Goal: Complete application form

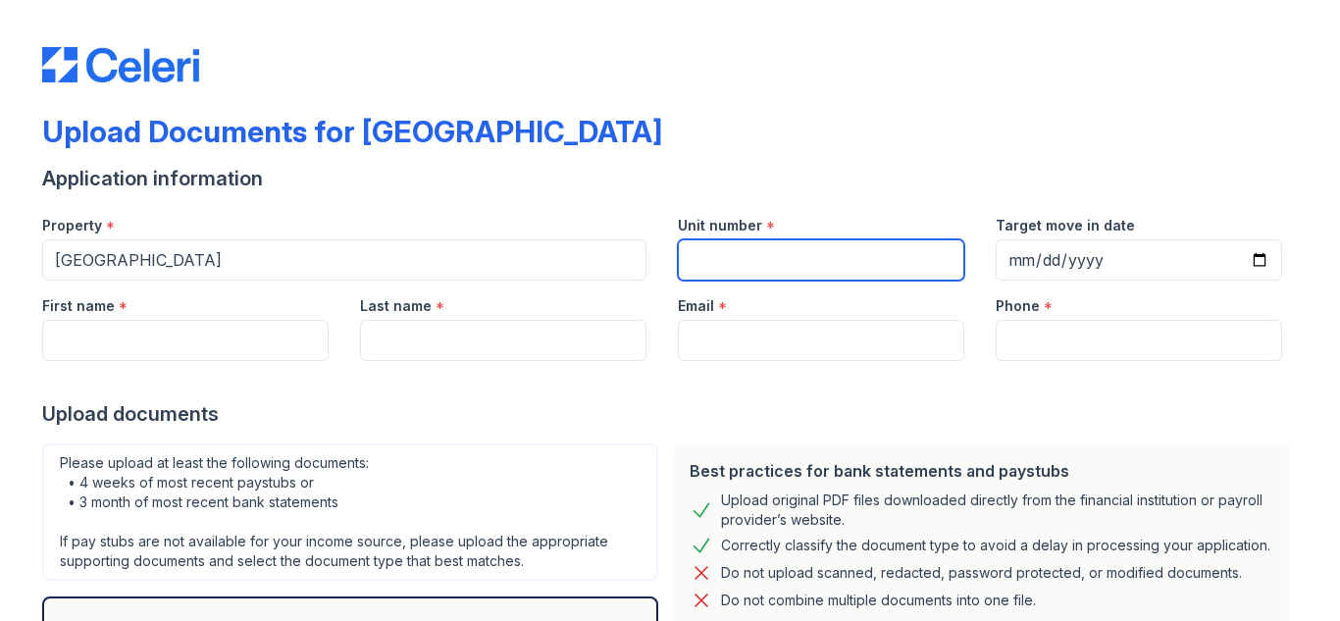
click at [759, 262] on input "Unit number" at bounding box center [821, 259] width 286 height 41
type input "101"
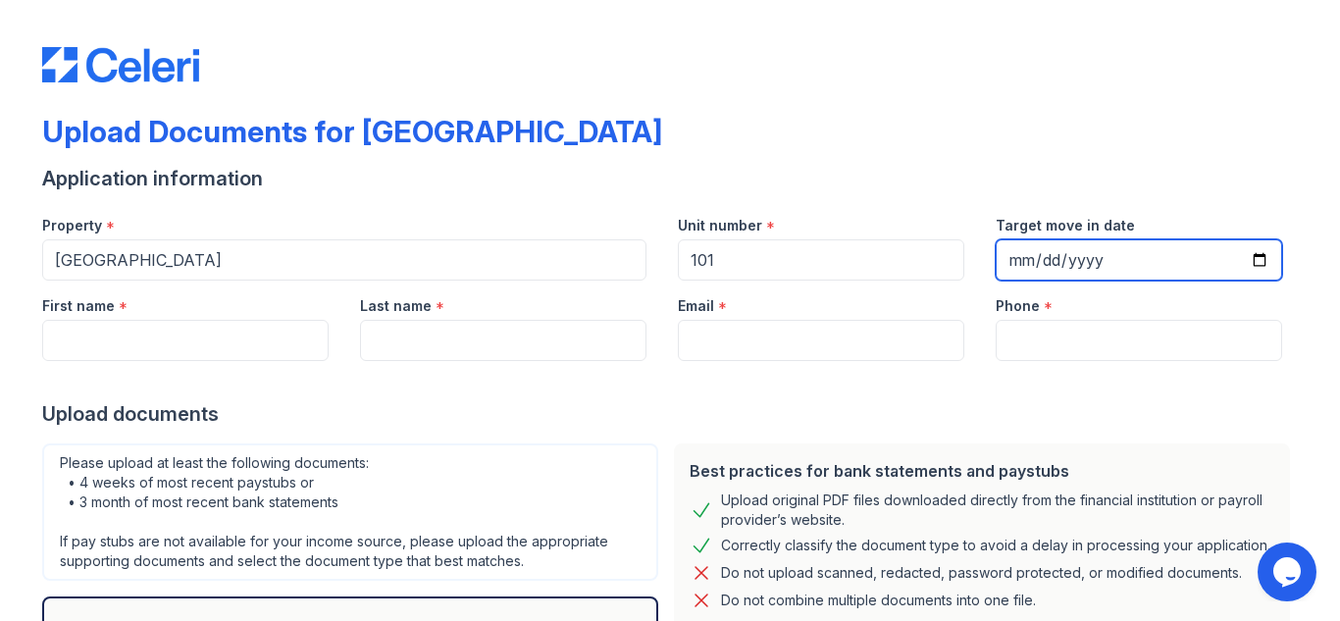
click at [1013, 263] on input "Target move in date" at bounding box center [1139, 259] width 286 height 41
type input "[DATE]"
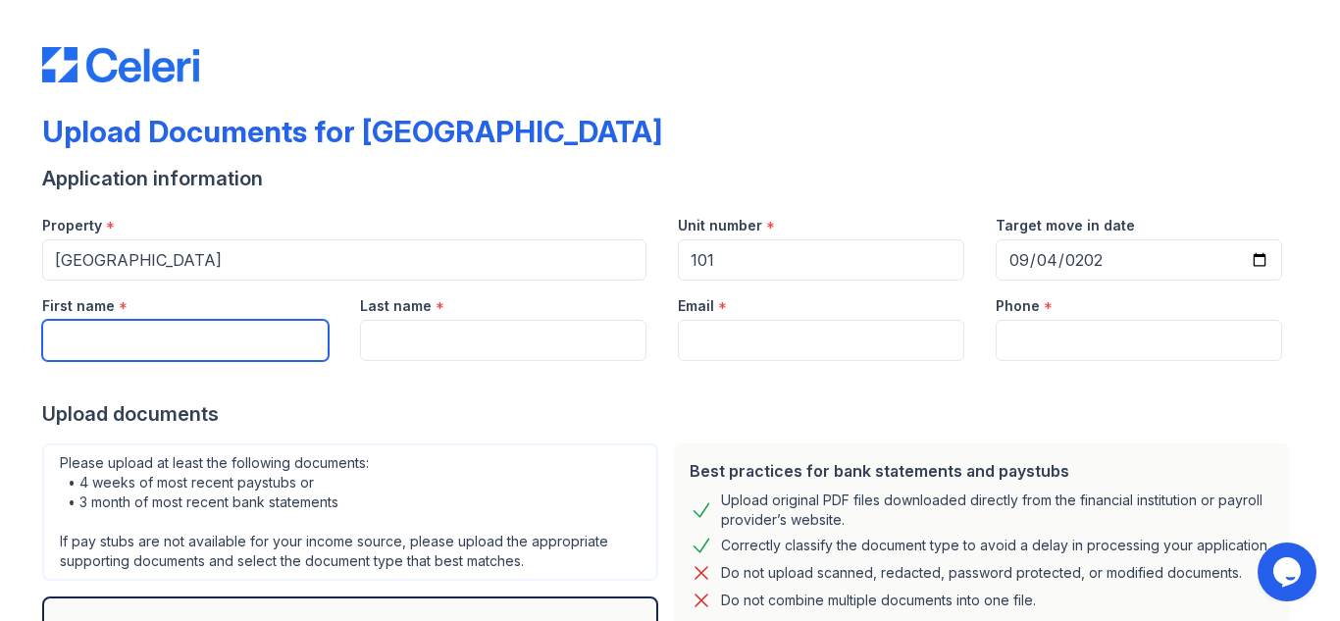
click at [135, 336] on input "First name" at bounding box center [185, 340] width 286 height 41
type input "Khaled"
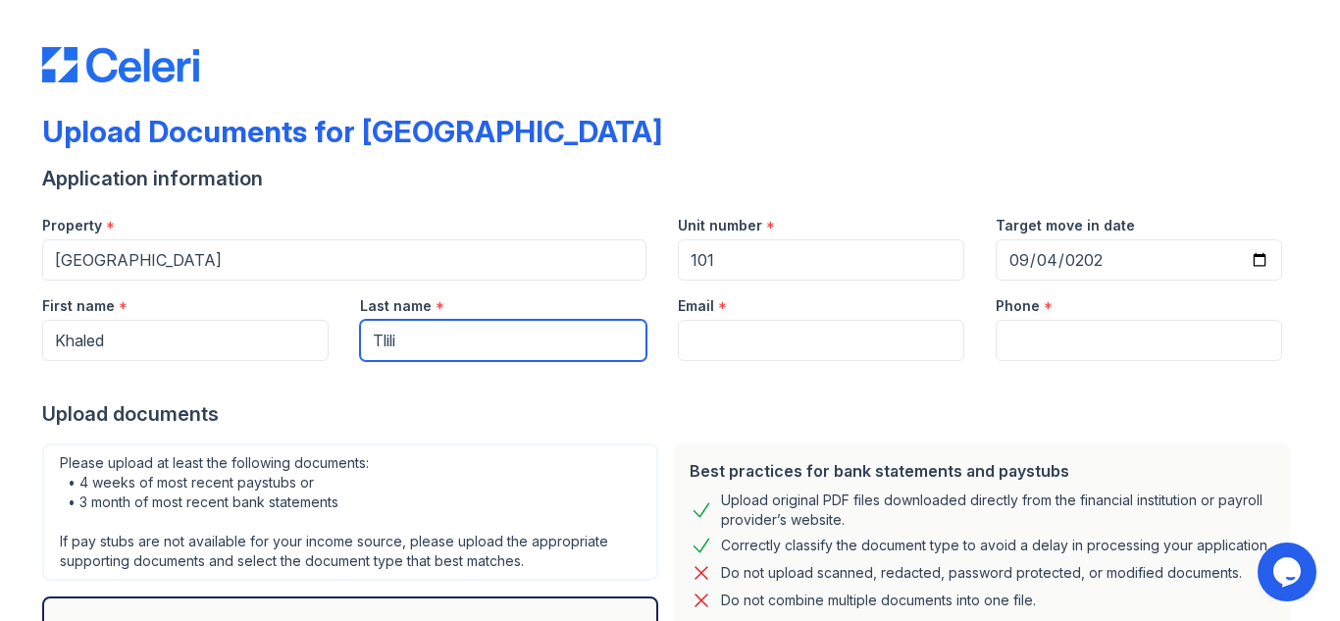
type input "Tlili"
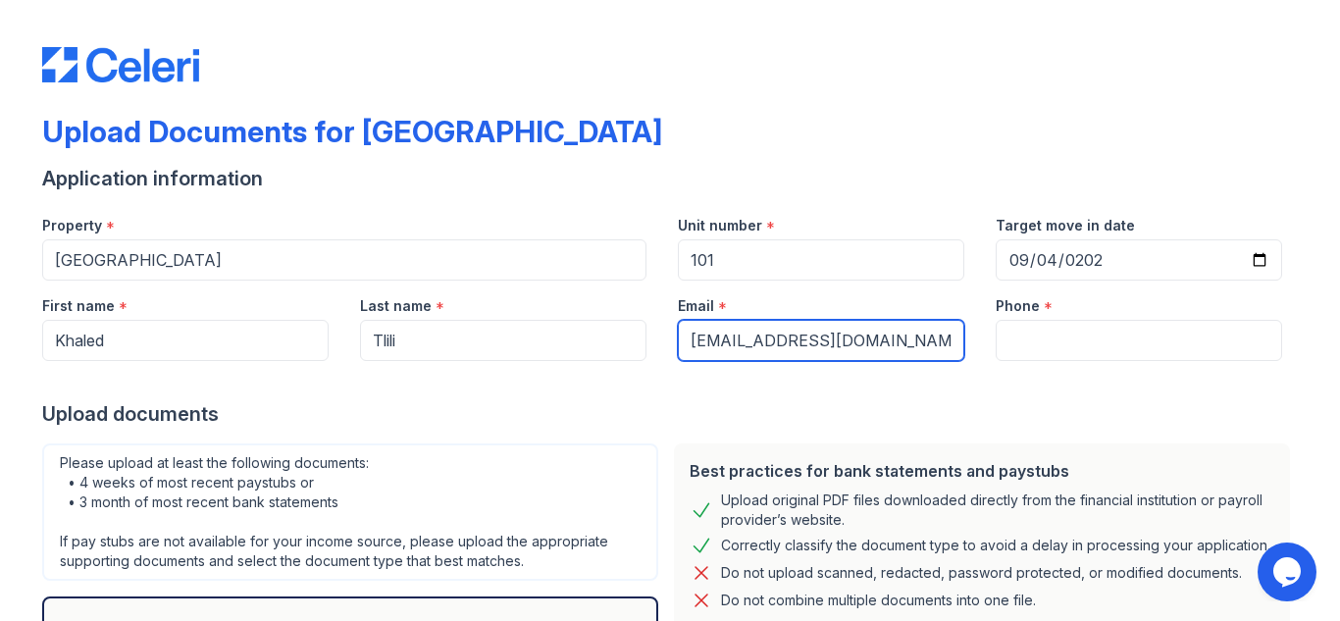
type input "khaledtlili68@gmail.com"
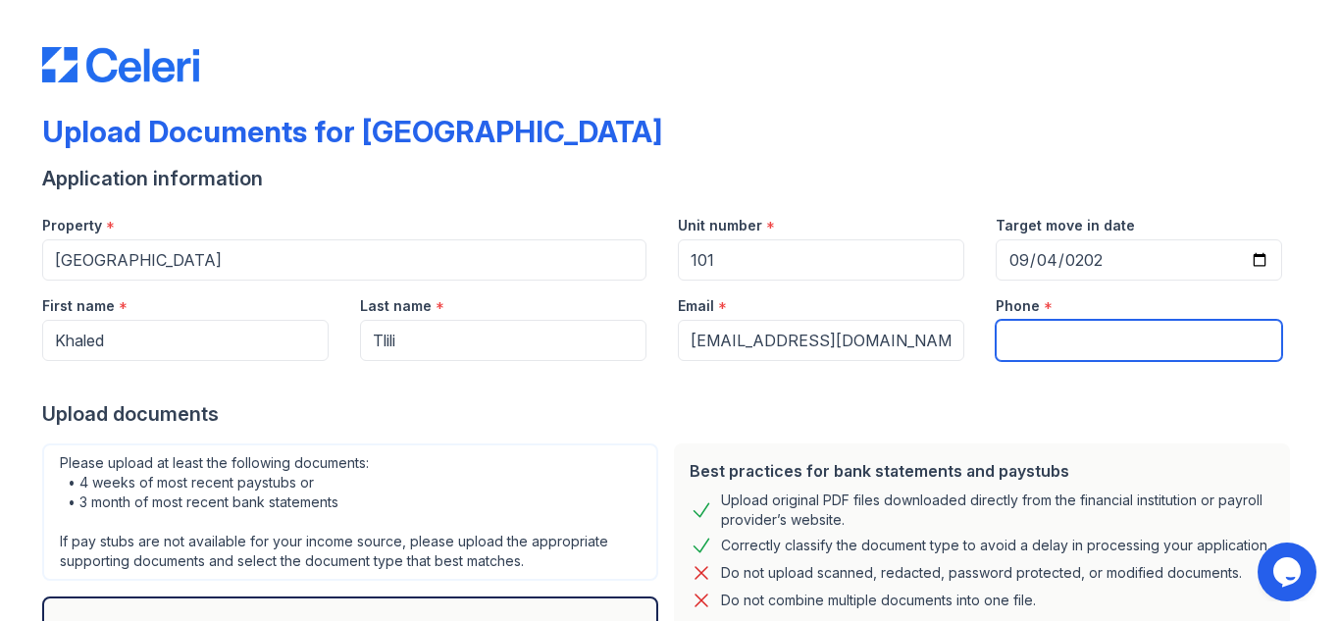
click at [1031, 336] on input "Phone" at bounding box center [1139, 340] width 286 height 41
type input "5714782240"
click at [929, 386] on div at bounding box center [669, 380] width 1255 height 39
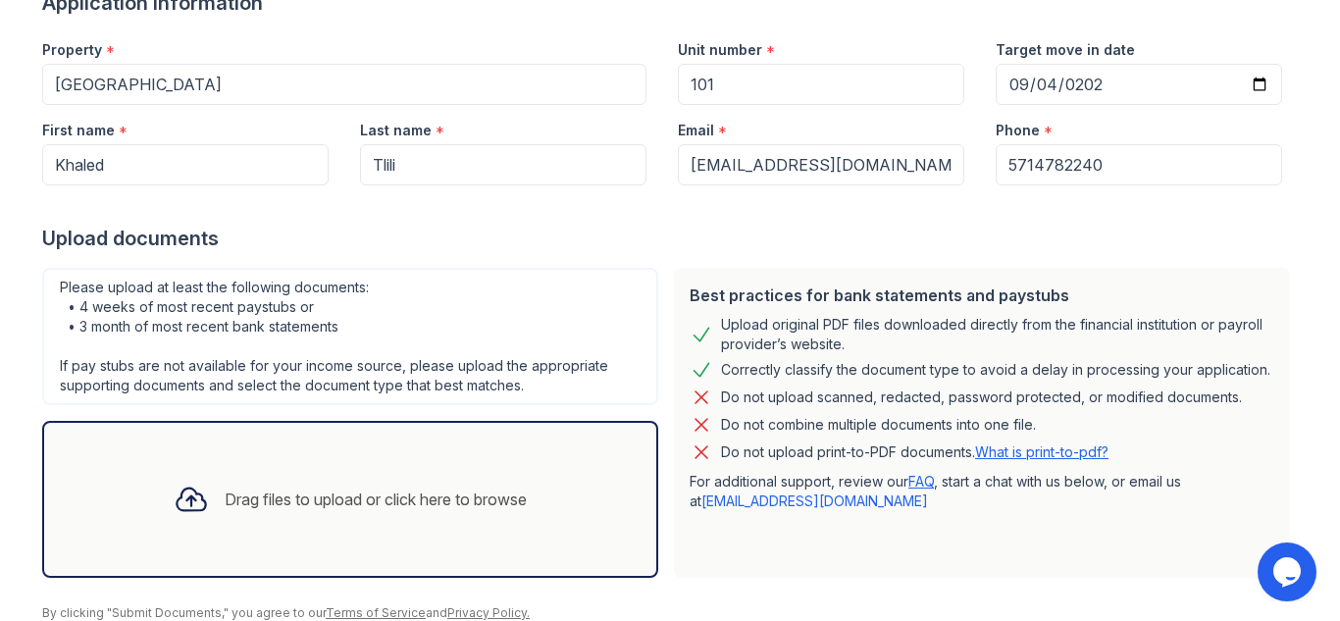
scroll to position [254, 0]
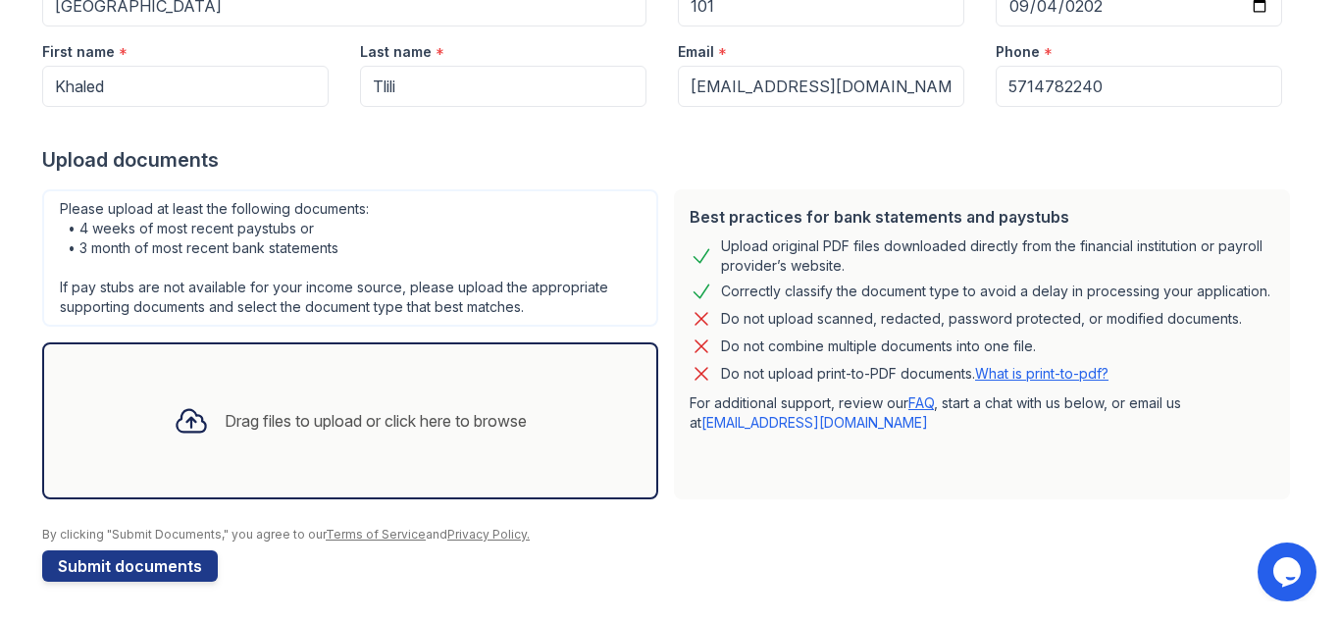
click at [273, 436] on div "Drag files to upload or click here to browse" at bounding box center [350, 420] width 384 height 67
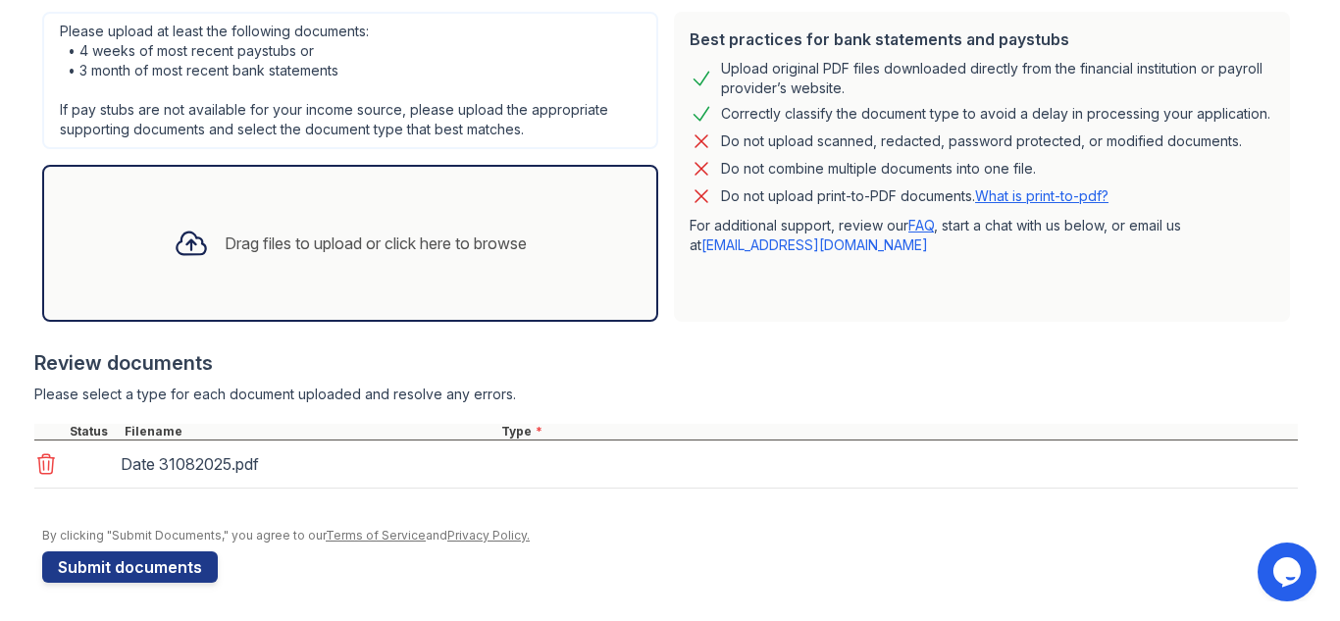
scroll to position [433, 0]
click at [571, 455] on div "Date 31082025.pdf" at bounding box center [665, 463] width 1263 height 48
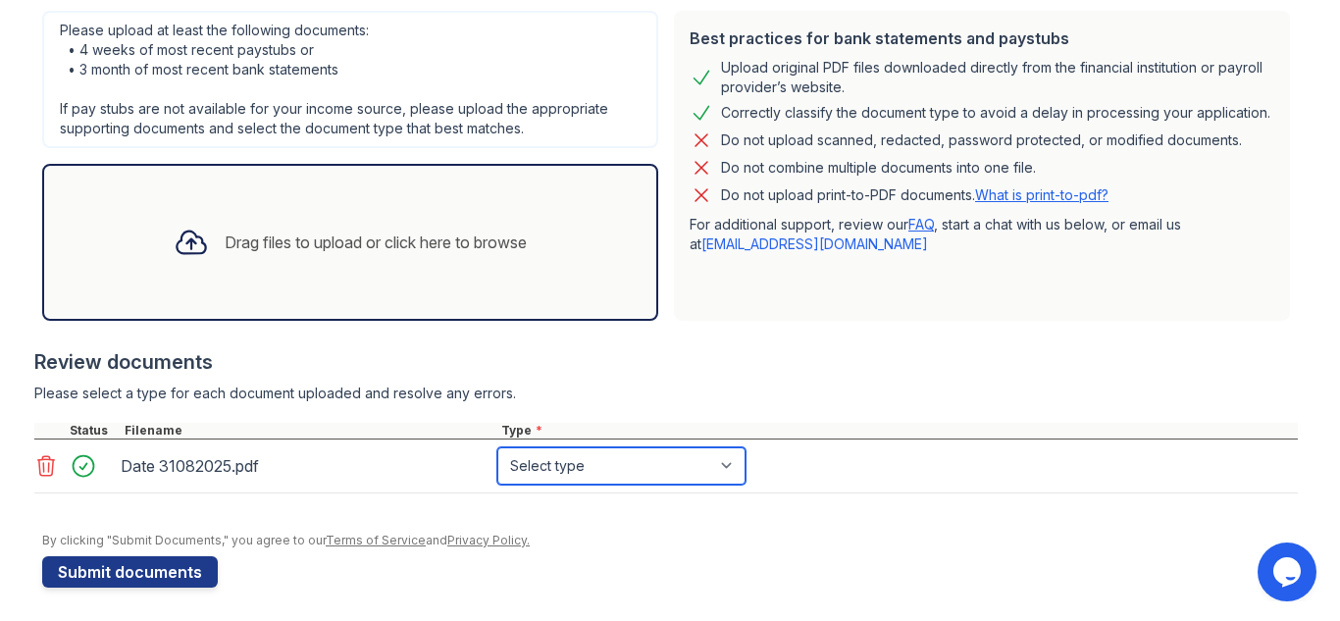
click at [533, 467] on select "Select type Paystub Bank Statement Offer Letter Tax Documents Benefit Award Let…" at bounding box center [621, 465] width 248 height 37
click at [537, 522] on div at bounding box center [669, 523] width 1255 height 20
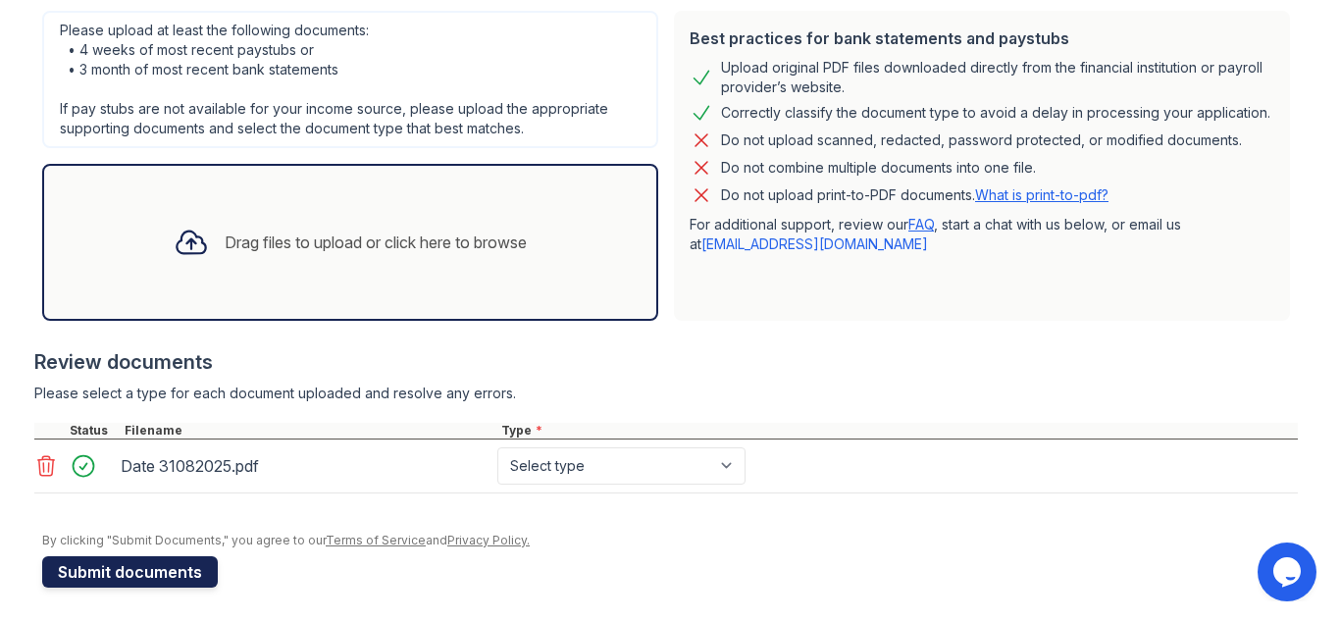
click at [150, 582] on button "Submit documents" at bounding box center [130, 571] width 176 height 31
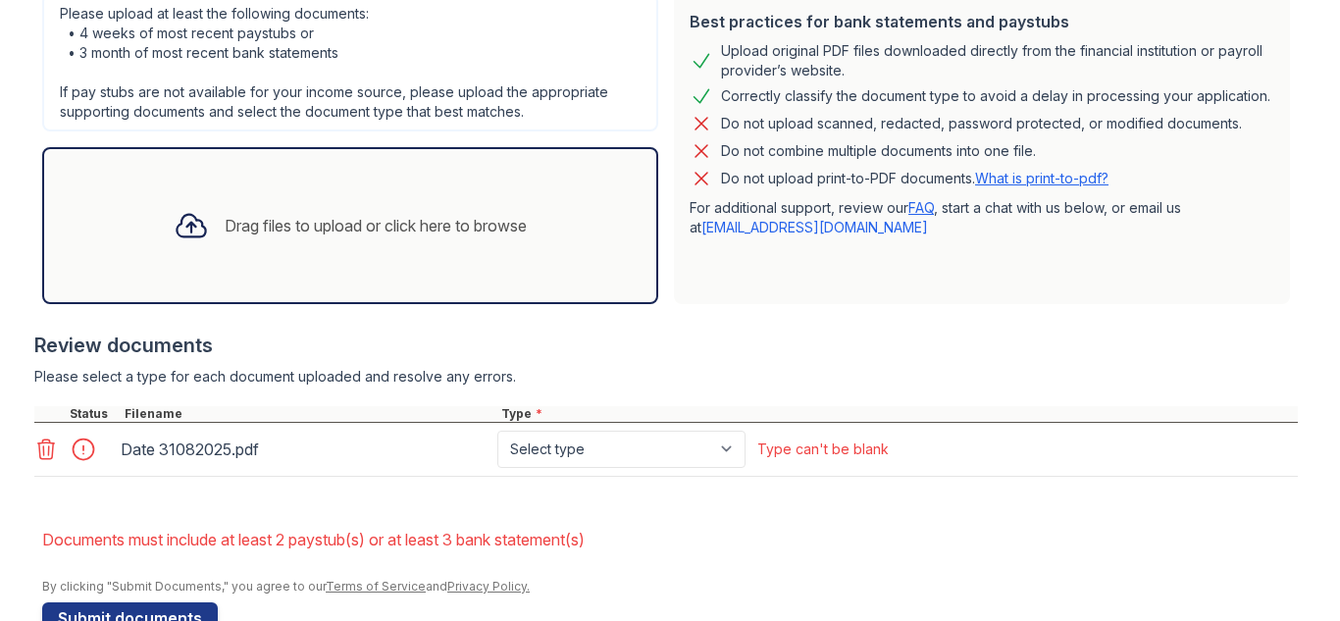
scroll to position [505, 0]
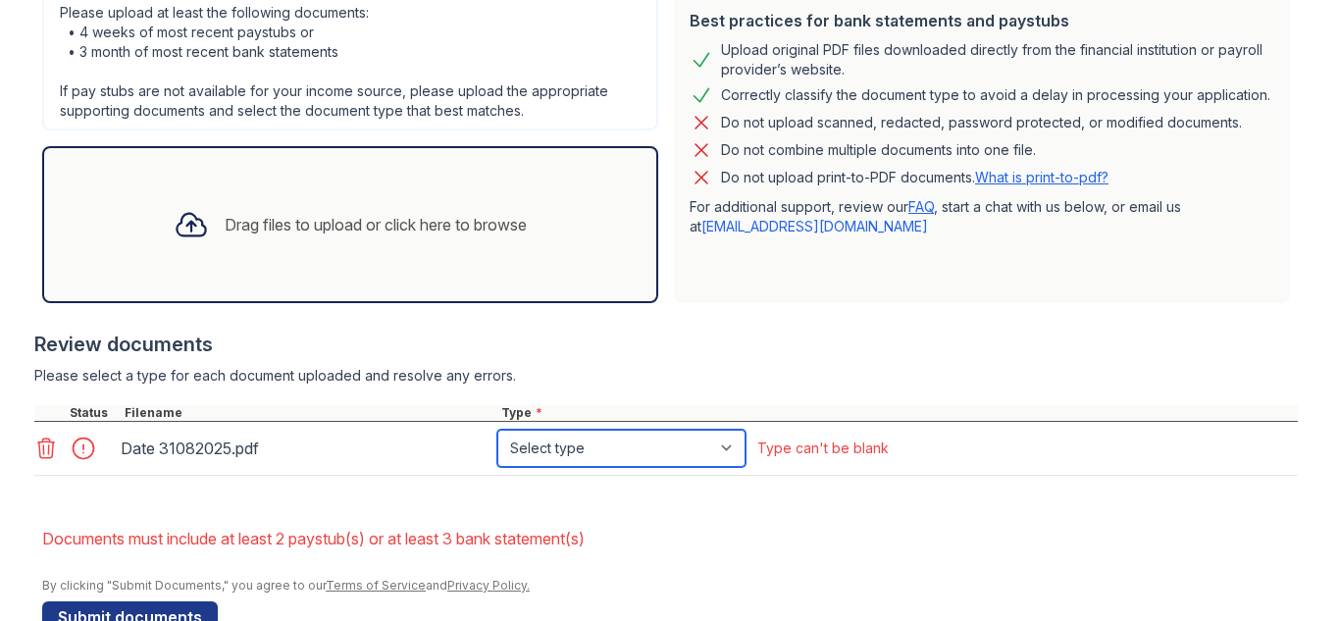
click at [547, 435] on select "Select type Paystub Bank Statement Offer Letter Tax Documents Benefit Award Let…" at bounding box center [621, 448] width 248 height 37
select select "bank_statement"
click at [497, 430] on select "Select type Paystub Bank Statement Offer Letter Tax Documents Benefit Award Let…" at bounding box center [621, 448] width 248 height 37
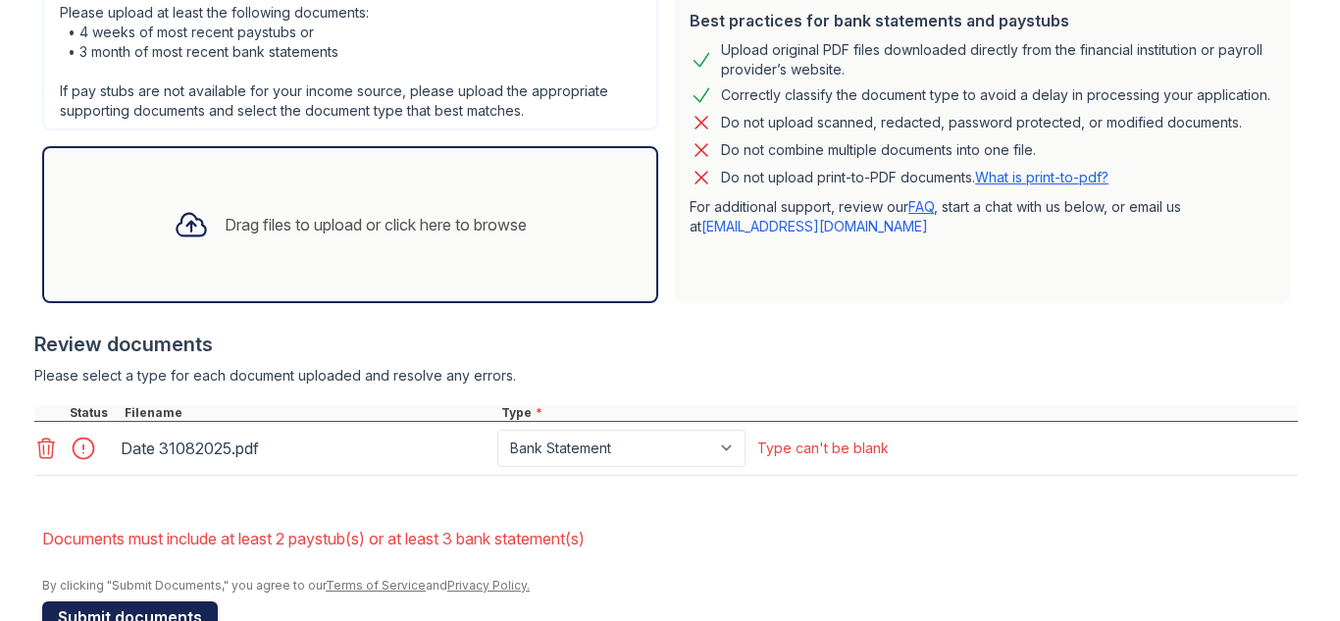
click at [158, 606] on button "Submit documents" at bounding box center [130, 616] width 176 height 31
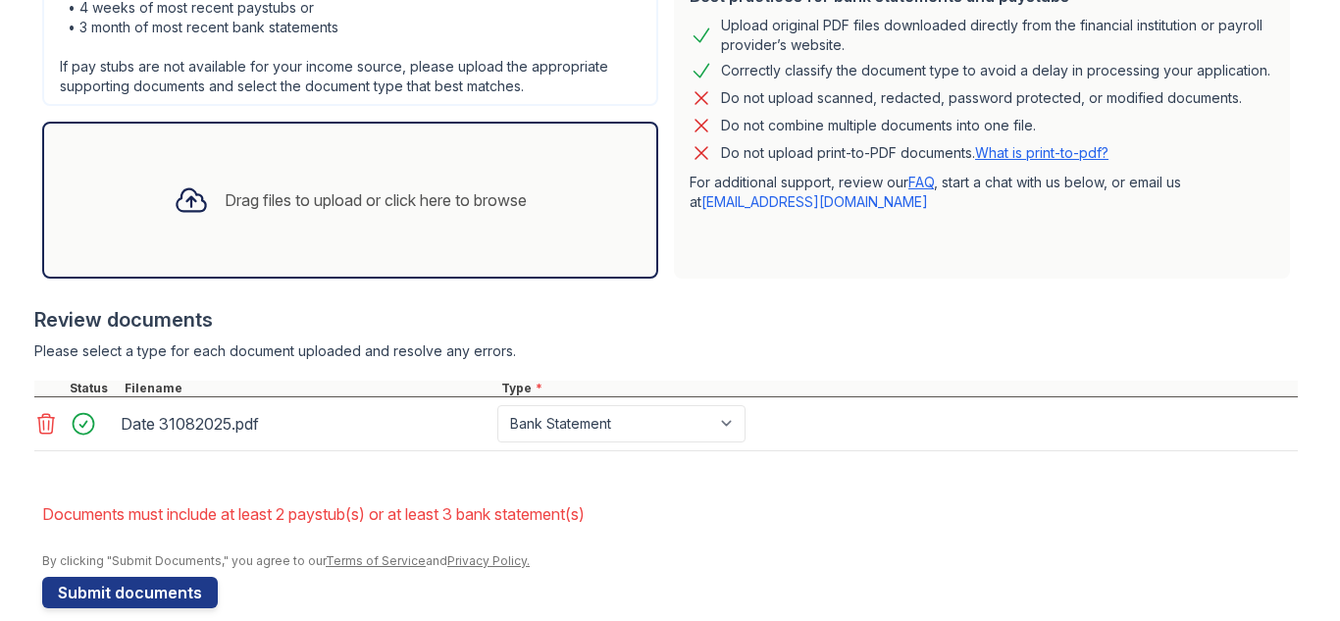
scroll to position [535, 0]
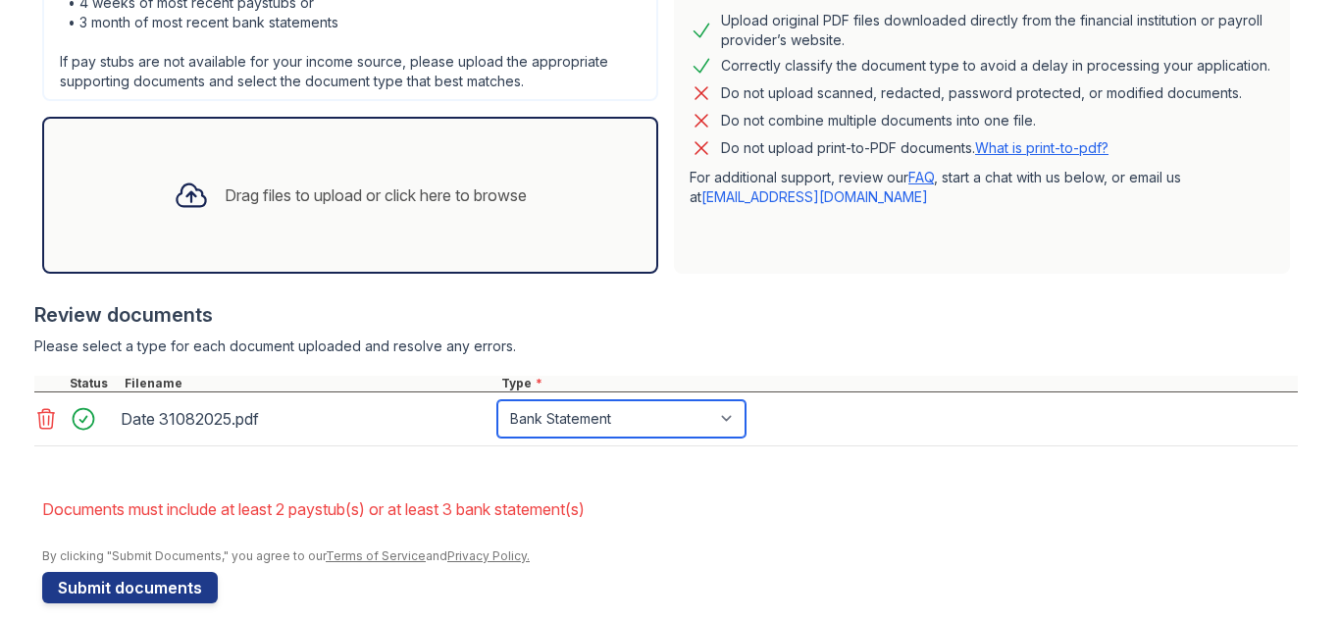
click at [544, 421] on select "Paystub Bank Statement Offer Letter Tax Documents Benefit Award Letter Investme…" at bounding box center [621, 418] width 248 height 37
select select "other"
click at [497, 400] on select "Paystub Bank Statement Offer Letter Tax Documents Benefit Award Letter Investme…" at bounding box center [621, 418] width 248 height 37
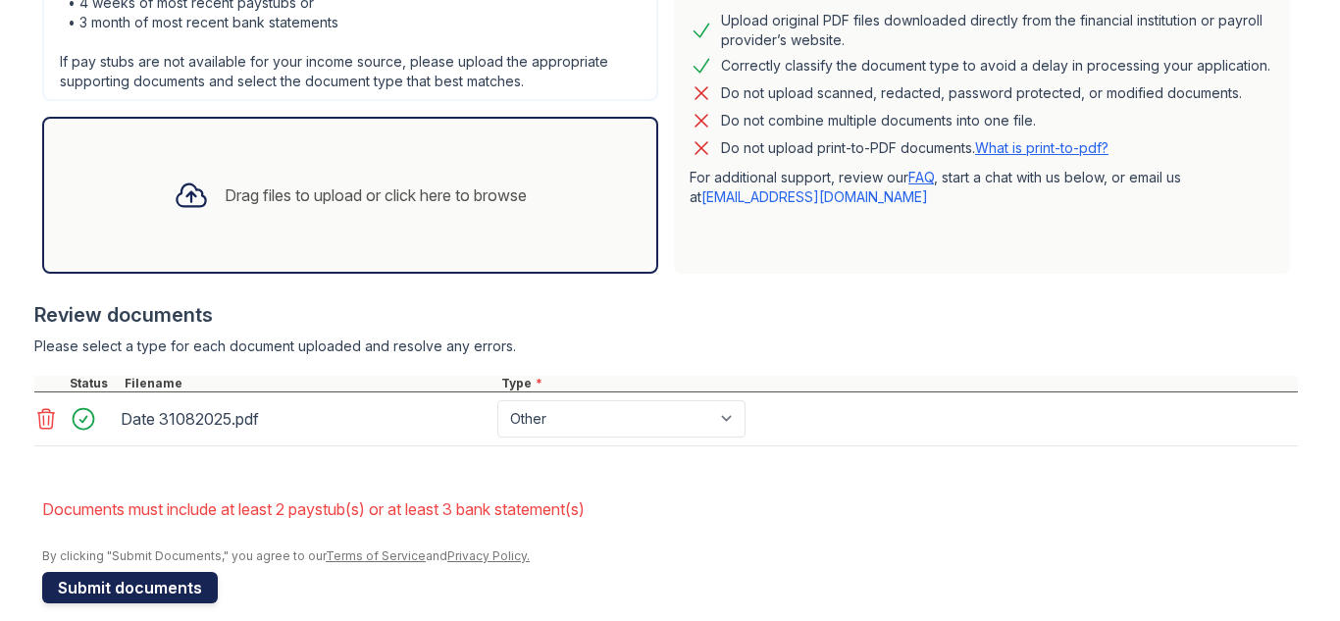
click at [167, 593] on button "Submit documents" at bounding box center [130, 587] width 176 height 31
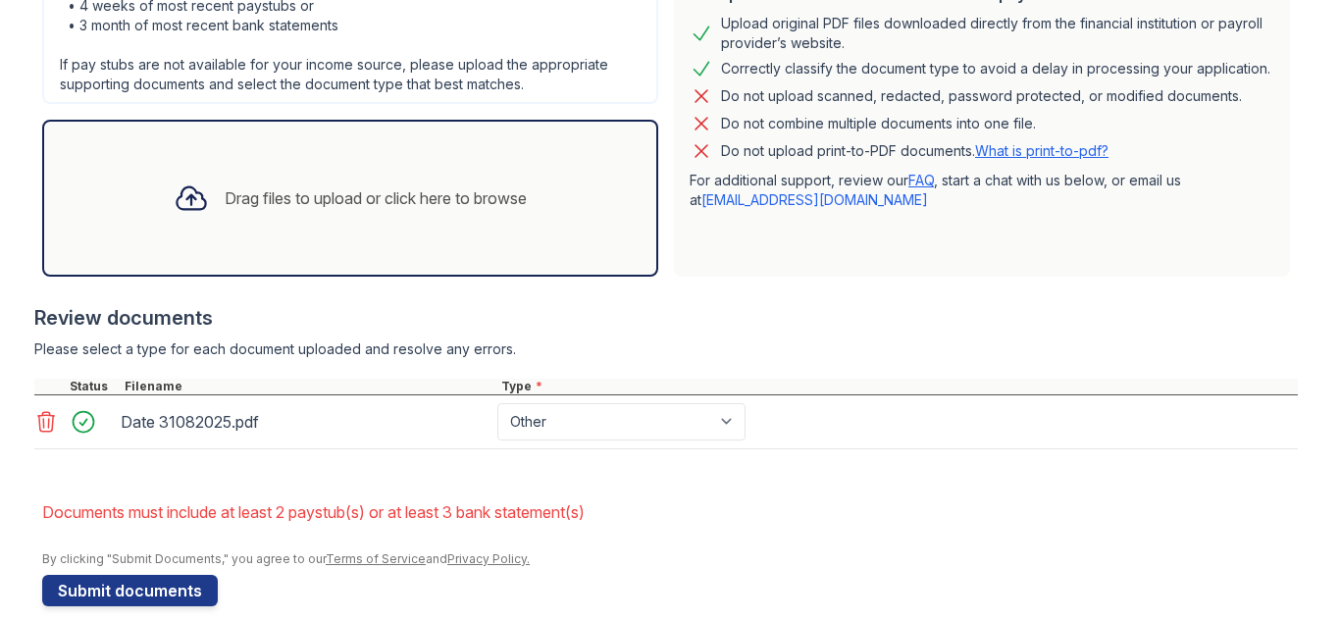
scroll to position [556, 0]
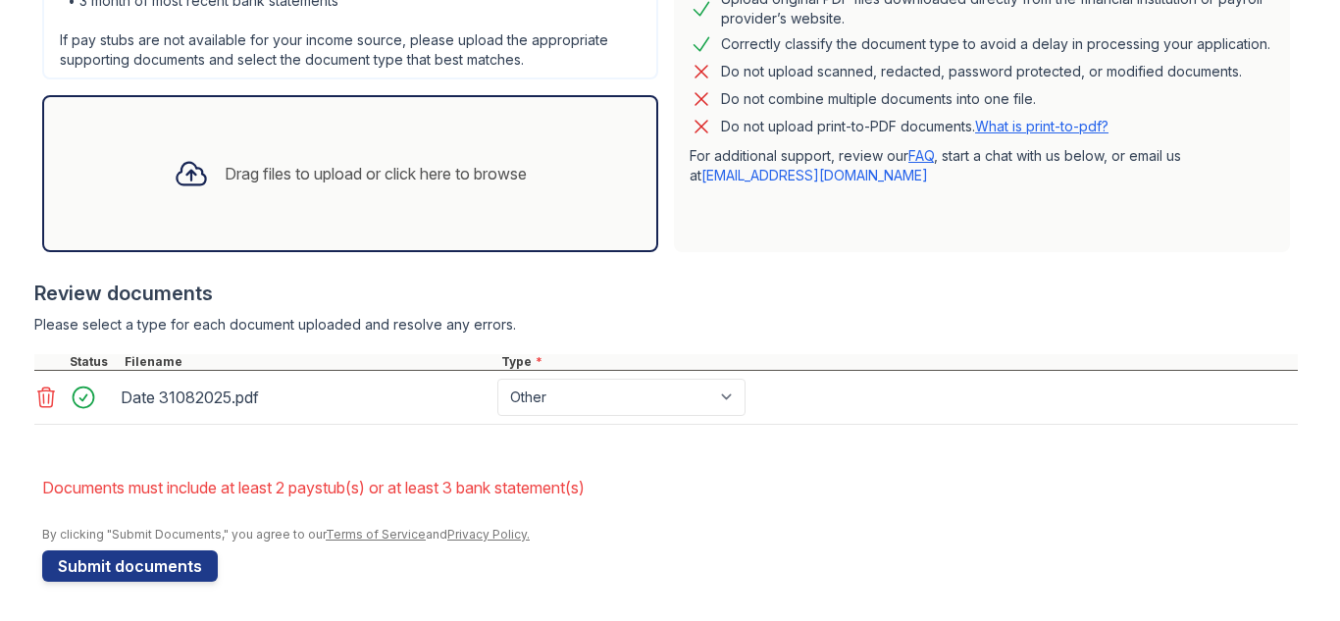
click at [51, 394] on icon at bounding box center [46, 397] width 24 height 24
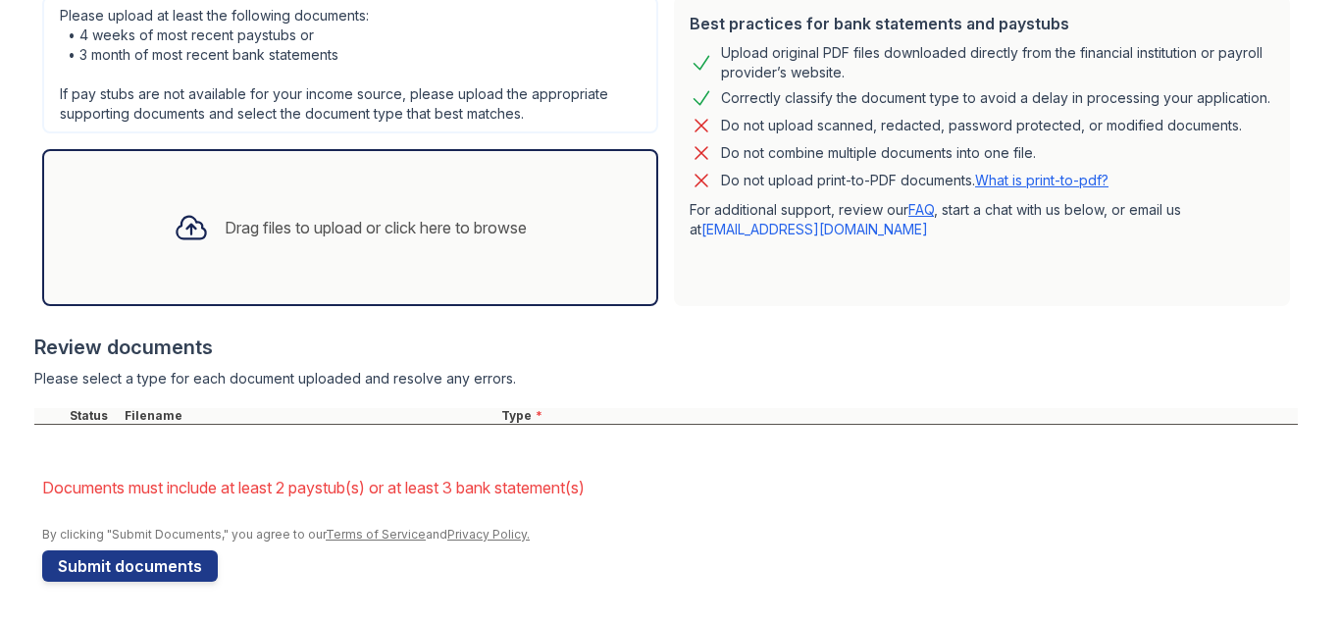
click at [459, 102] on div "Please upload at least the following documents: • 4 weeks of most recent paystu…" at bounding box center [350, 64] width 616 height 137
click at [391, 212] on div "Drag files to upload or click here to browse" at bounding box center [350, 227] width 384 height 67
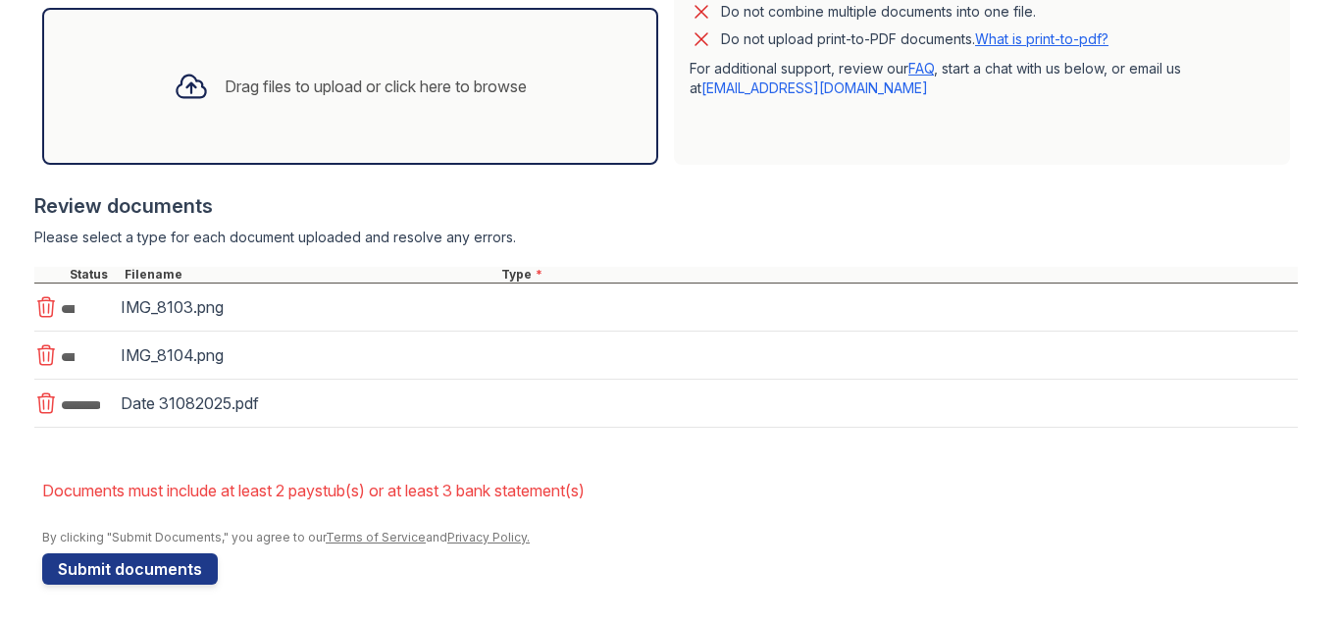
scroll to position [645, 0]
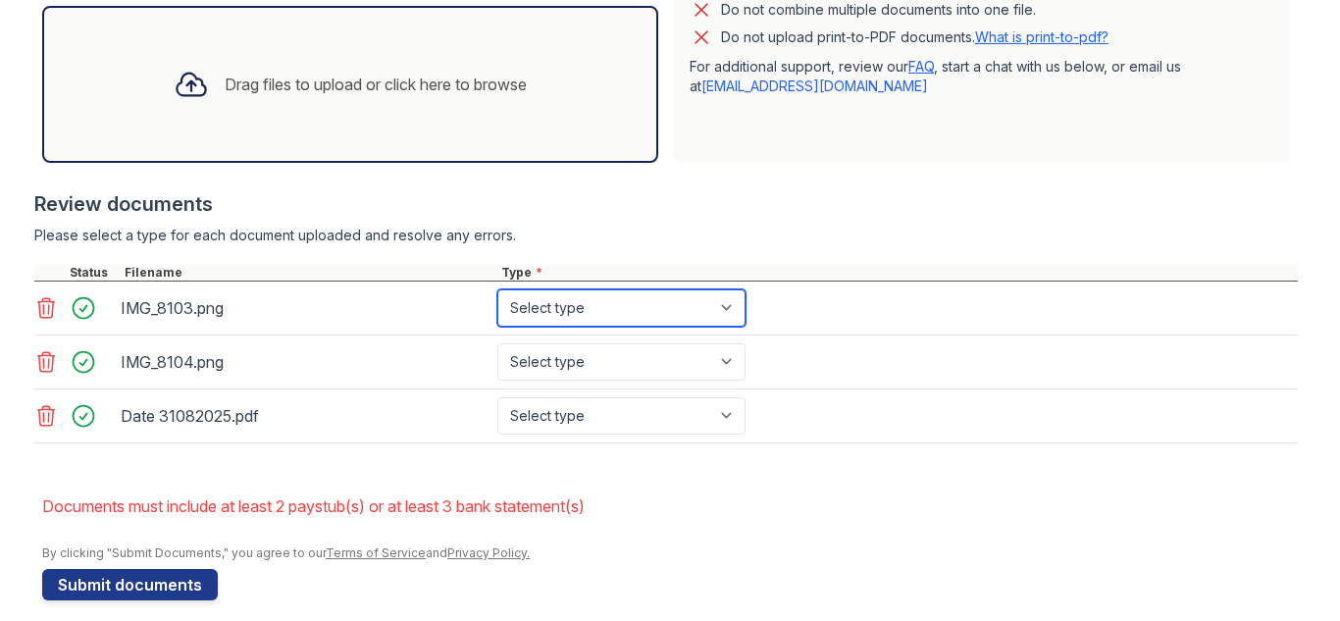
click at [732, 319] on select "Select type Paystub Bank Statement Offer Letter Tax Documents Benefit Award Let…" at bounding box center [621, 307] width 248 height 37
select select "bank_statement"
click at [497, 289] on select "Select type Paystub Bank Statement Offer Letter Tax Documents Benefit Award Let…" at bounding box center [621, 307] width 248 height 37
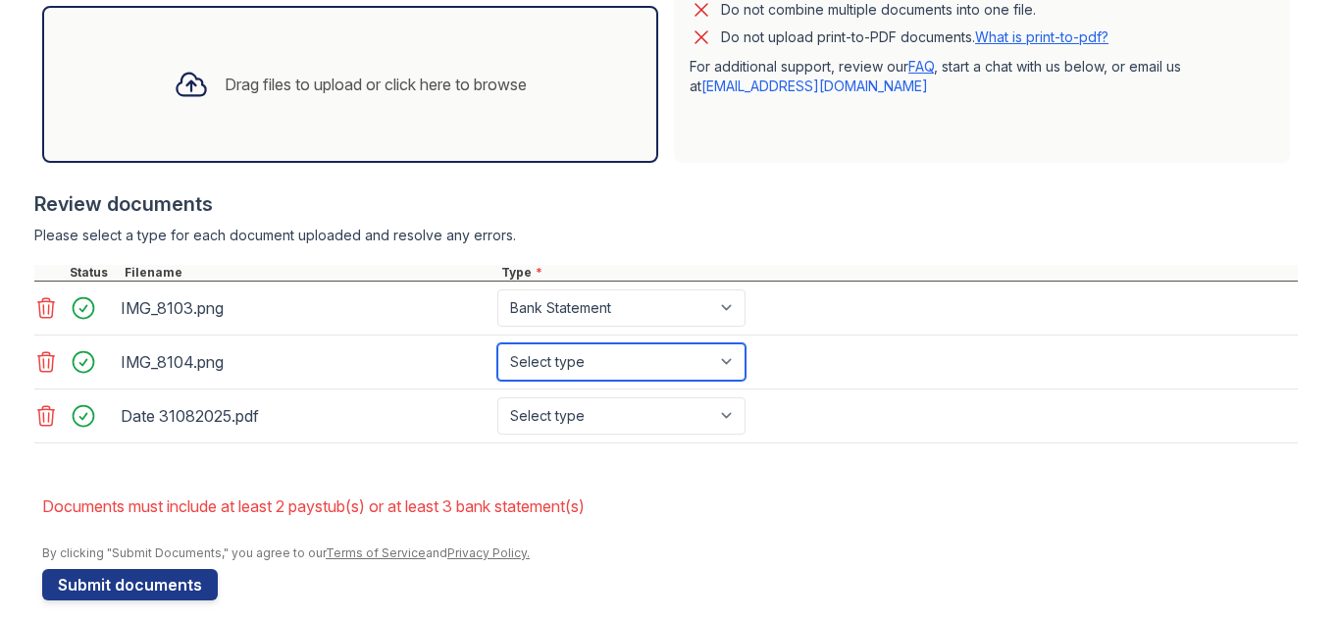
click at [679, 366] on select "Select type Paystub Bank Statement Offer Letter Tax Documents Benefit Award Let…" at bounding box center [621, 361] width 248 height 37
select select "bank_statement"
click at [497, 343] on select "Select type Paystub Bank Statement Offer Letter Tax Documents Benefit Award Let…" at bounding box center [621, 361] width 248 height 37
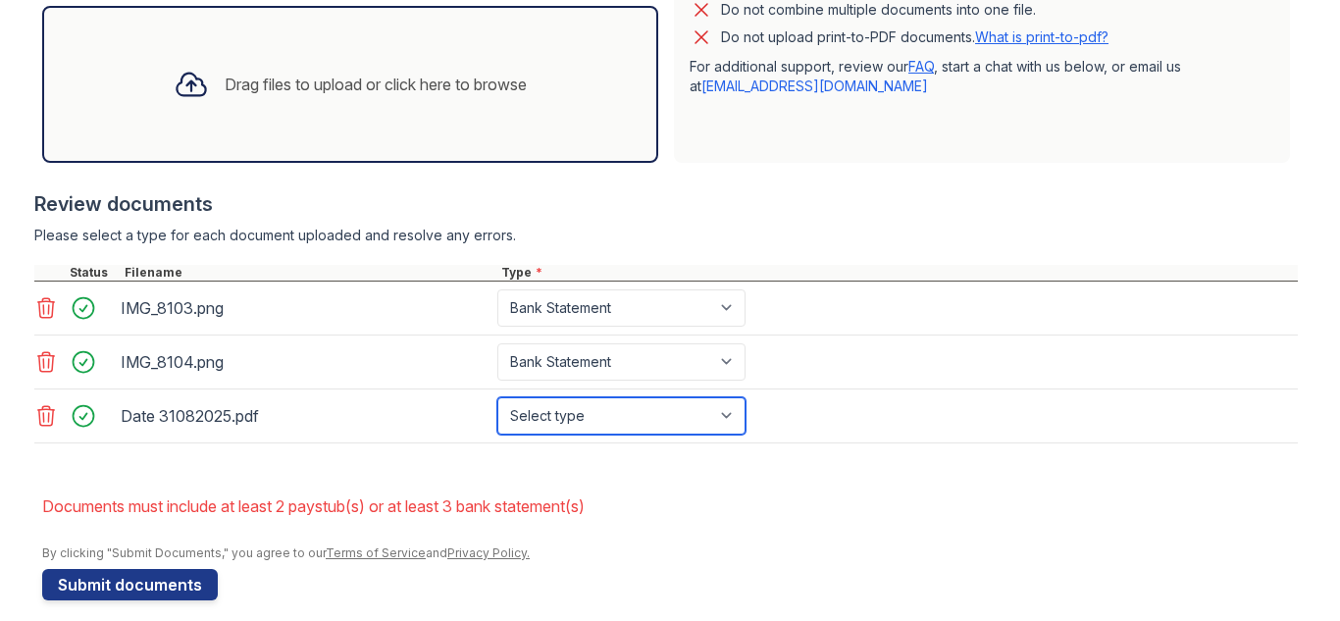
click at [663, 406] on select "Select type Paystub Bank Statement Offer Letter Tax Documents Benefit Award Let…" at bounding box center [621, 415] width 248 height 37
select select "bank_statement"
click at [497, 397] on select "Select type Paystub Bank Statement Offer Letter Tax Documents Benefit Award Let…" at bounding box center [621, 415] width 248 height 37
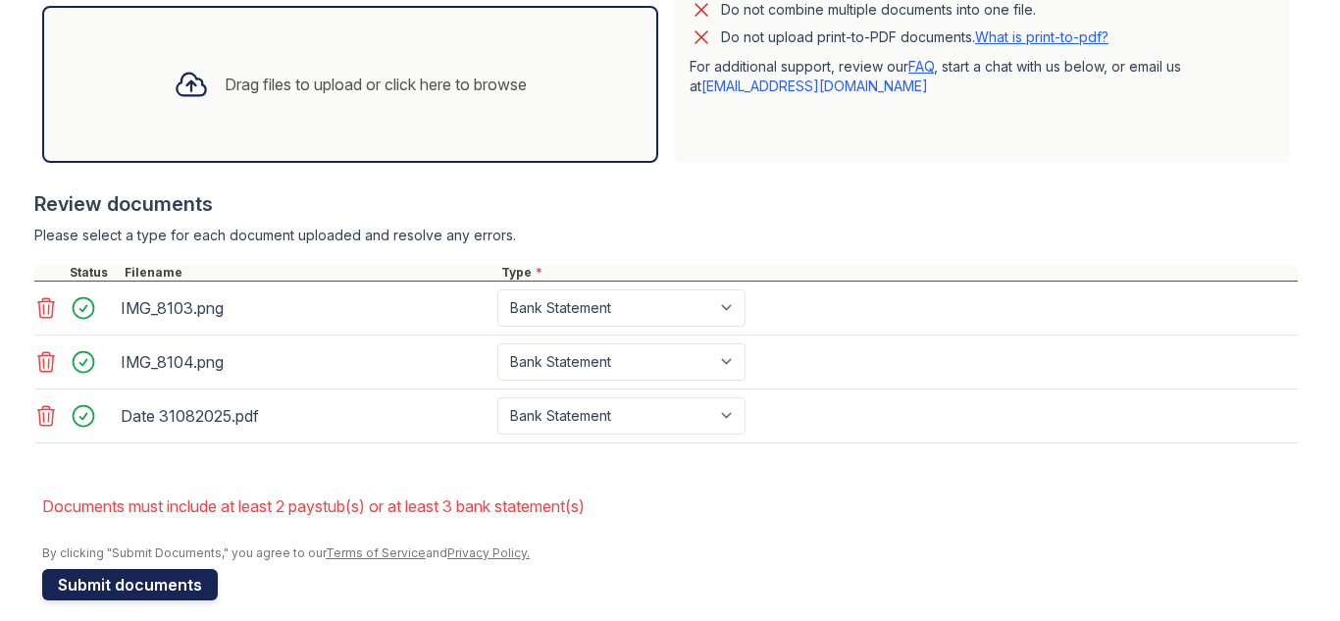
click at [134, 590] on button "Submit documents" at bounding box center [130, 584] width 176 height 31
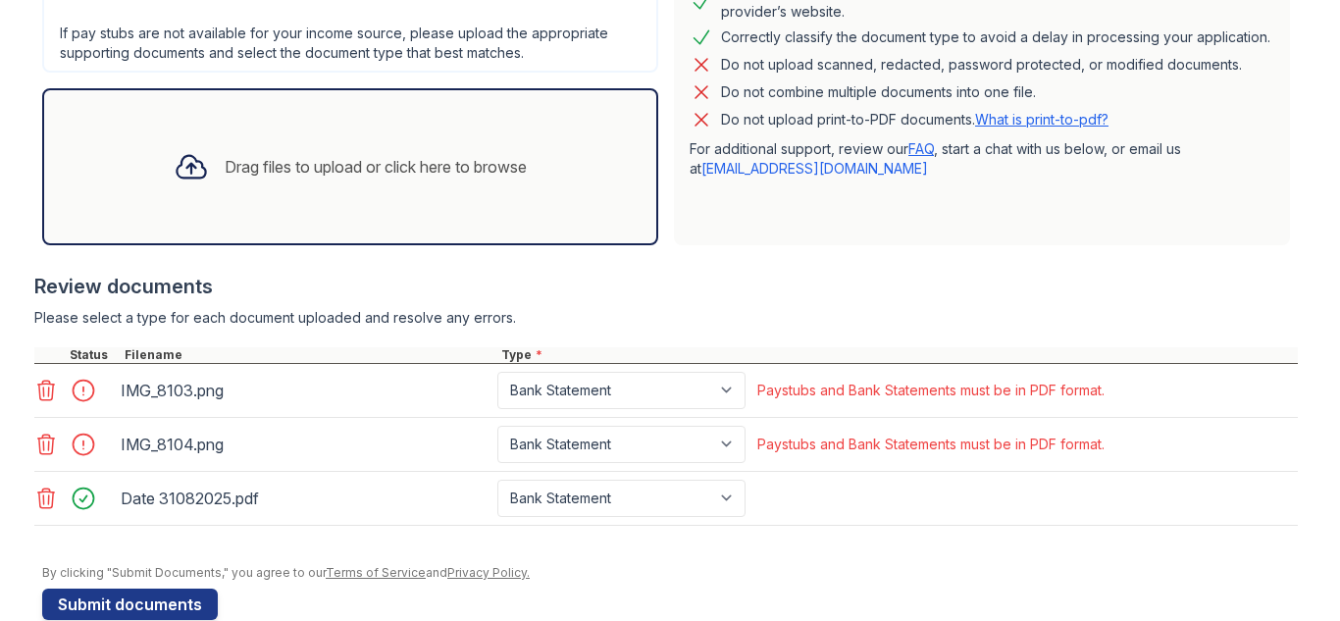
scroll to position [566, 0]
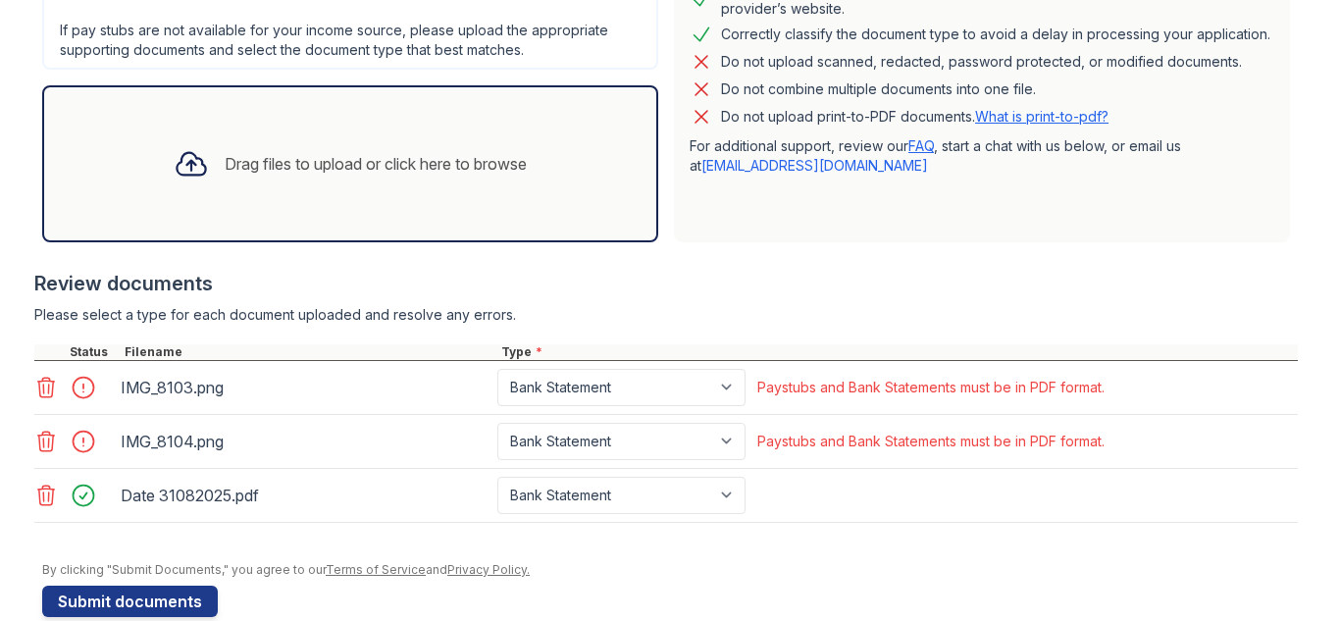
click at [39, 385] on icon at bounding box center [46, 388] width 17 height 20
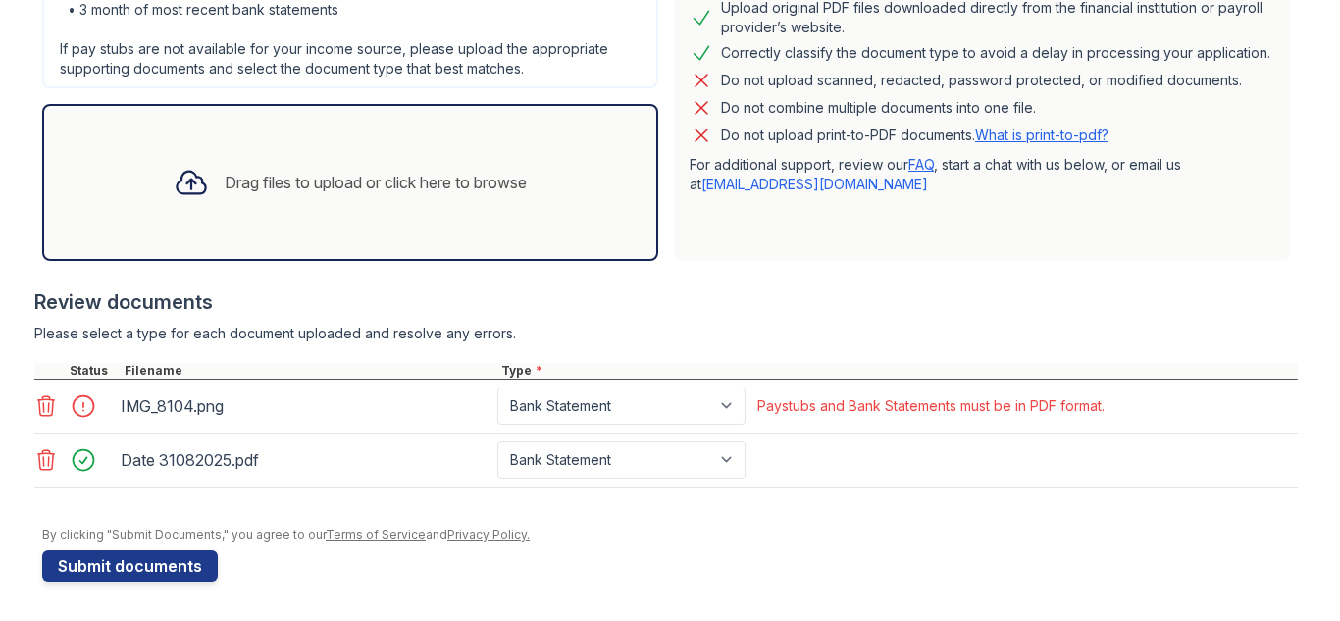
scroll to position [547, 0]
click at [42, 404] on icon at bounding box center [46, 406] width 17 height 20
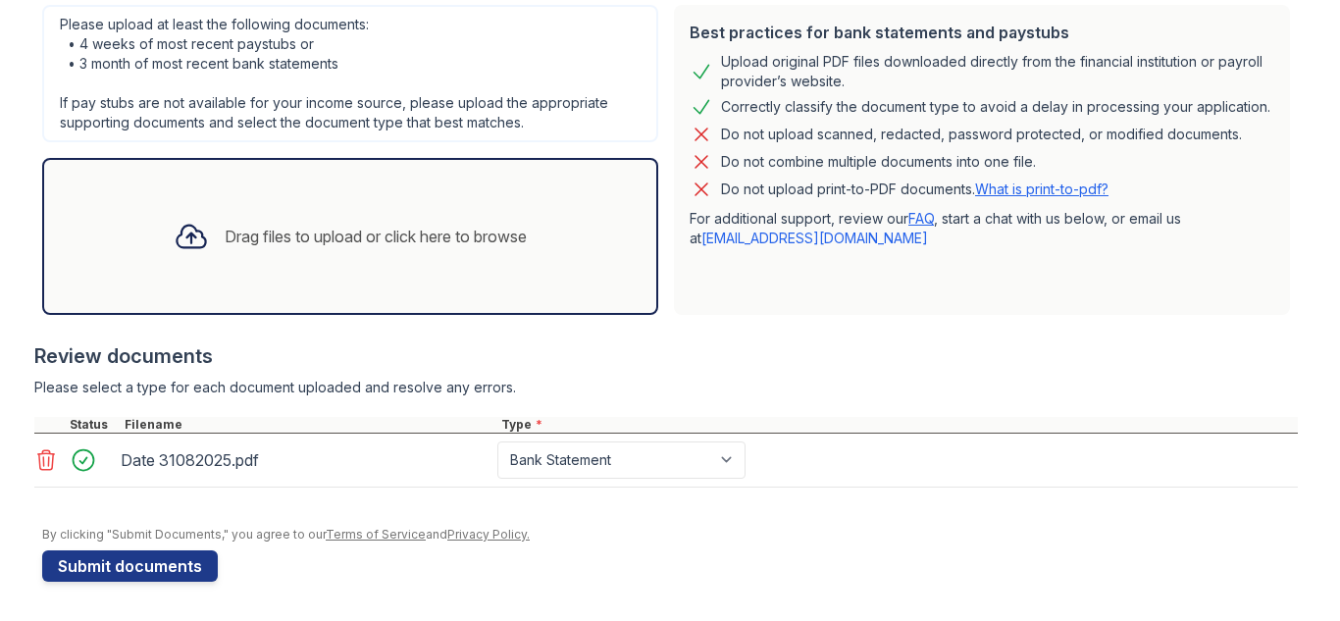
click at [233, 242] on div "Drag files to upload or click here to browse" at bounding box center [376, 237] width 302 height 24
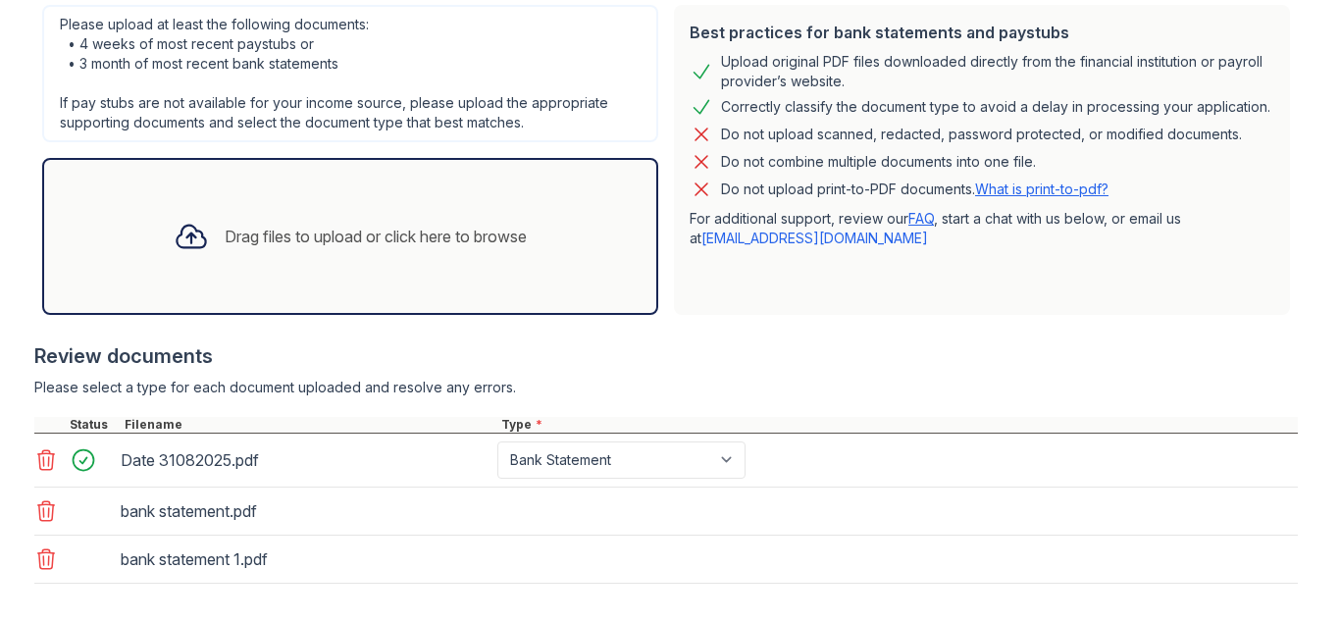
scroll to position [547, 0]
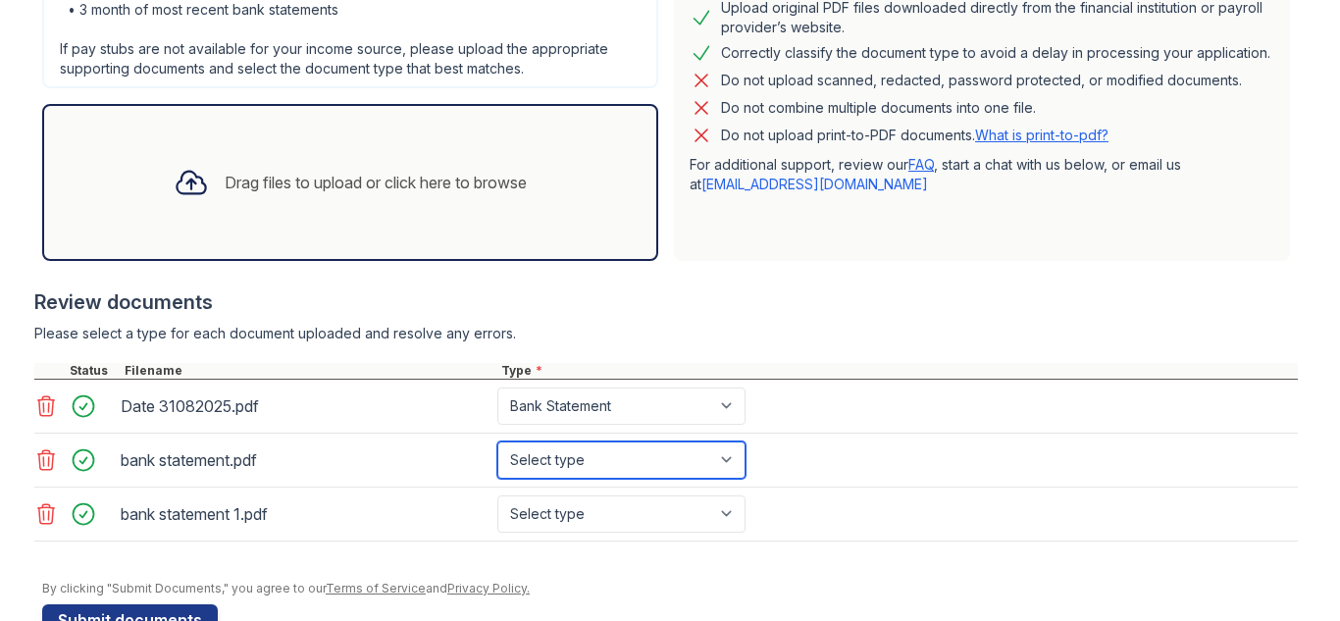
click at [723, 457] on select "Select type Paystub Bank Statement Offer Letter Tax Documents Benefit Award Let…" at bounding box center [621, 459] width 248 height 37
select select "bank_statement"
click at [497, 441] on select "Select type Paystub Bank Statement Offer Letter Tax Documents Benefit Award Let…" at bounding box center [621, 459] width 248 height 37
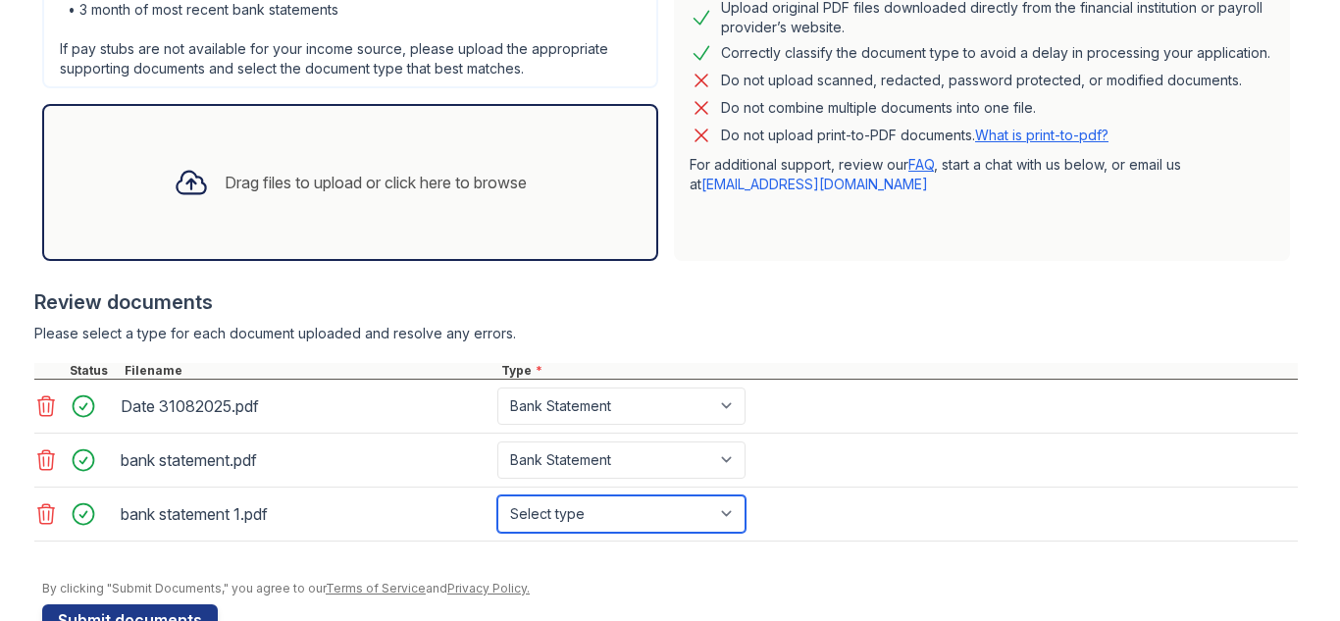
click at [717, 508] on select "Select type Paystub Bank Statement Offer Letter Tax Documents Benefit Award Let…" at bounding box center [621, 513] width 248 height 37
select select "bank_statement"
click at [497, 495] on select "Select type Paystub Bank Statement Offer Letter Tax Documents Benefit Award Let…" at bounding box center [621, 513] width 248 height 37
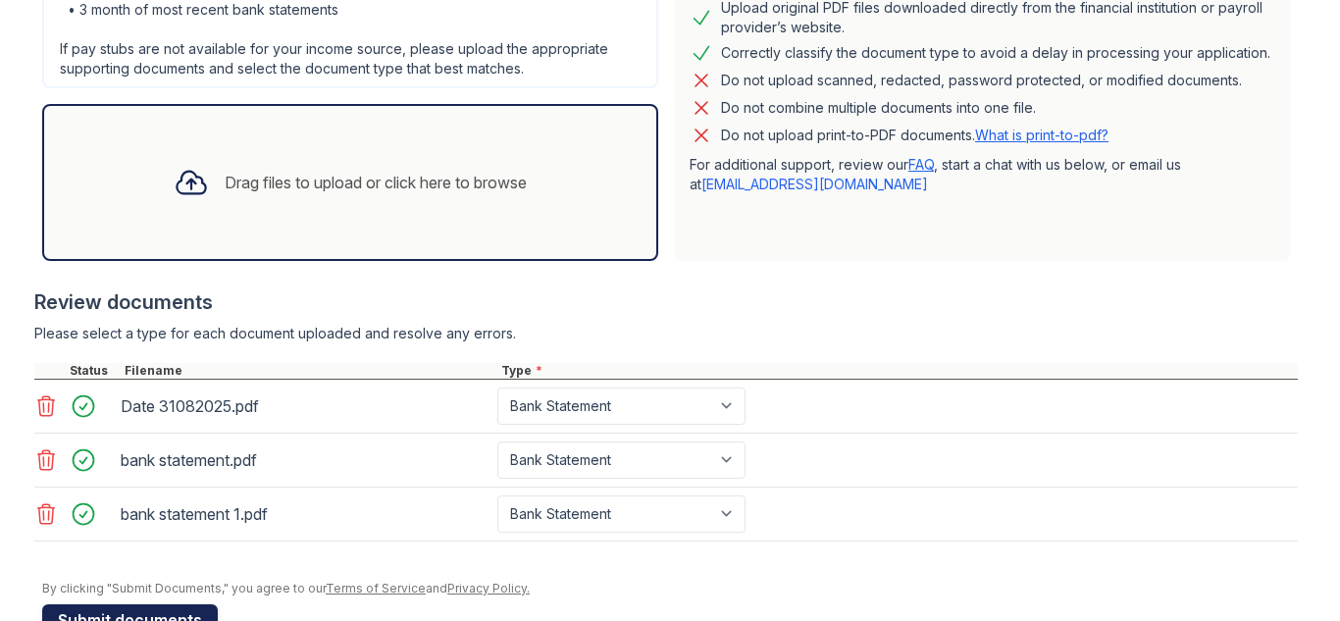
click at [143, 611] on button "Submit documents" at bounding box center [130, 619] width 176 height 31
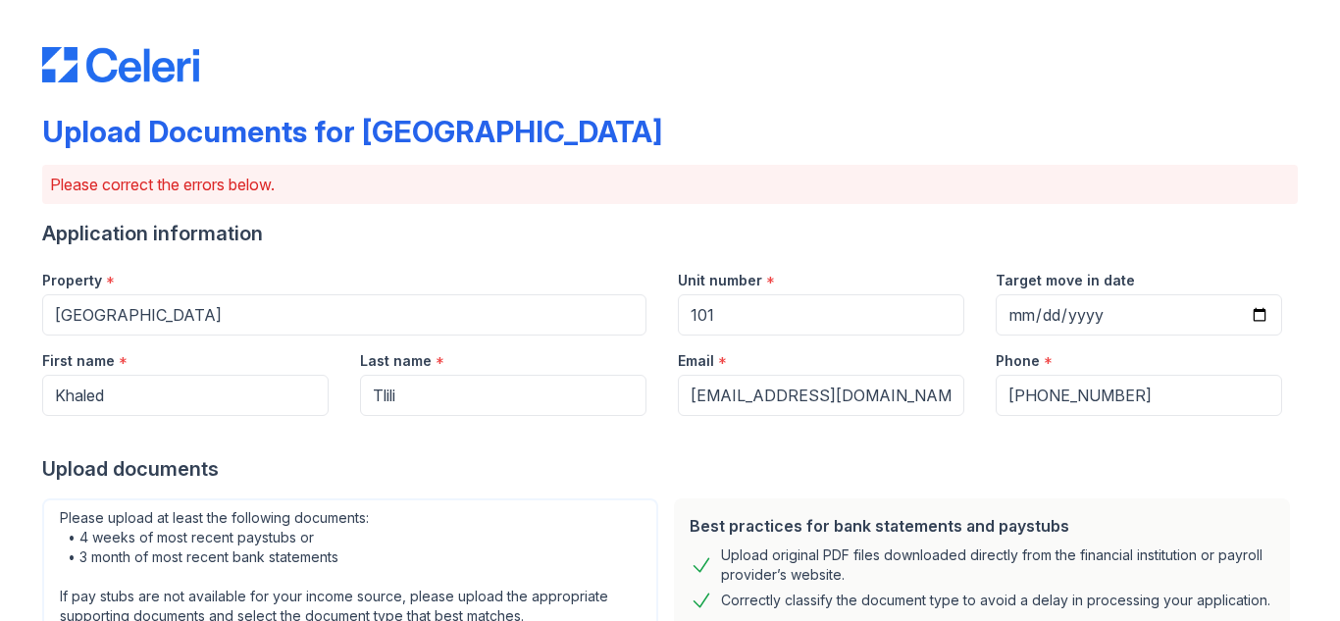
scroll to position [601, 0]
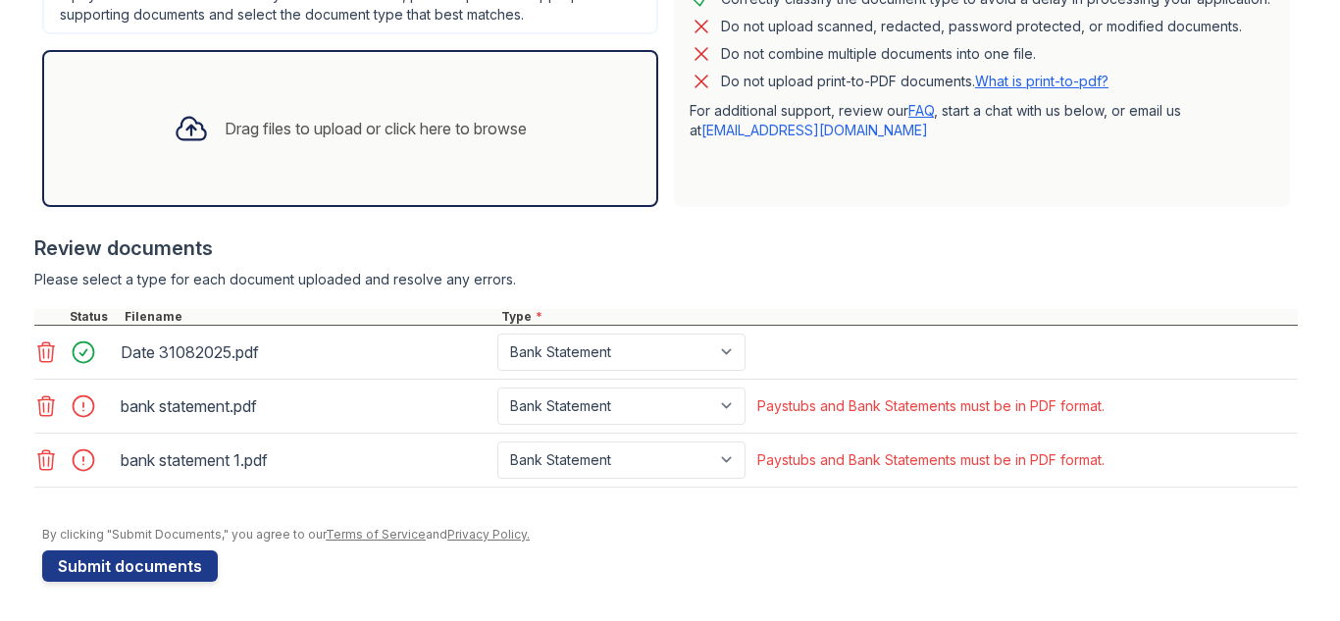
click at [50, 409] on icon at bounding box center [46, 406] width 24 height 24
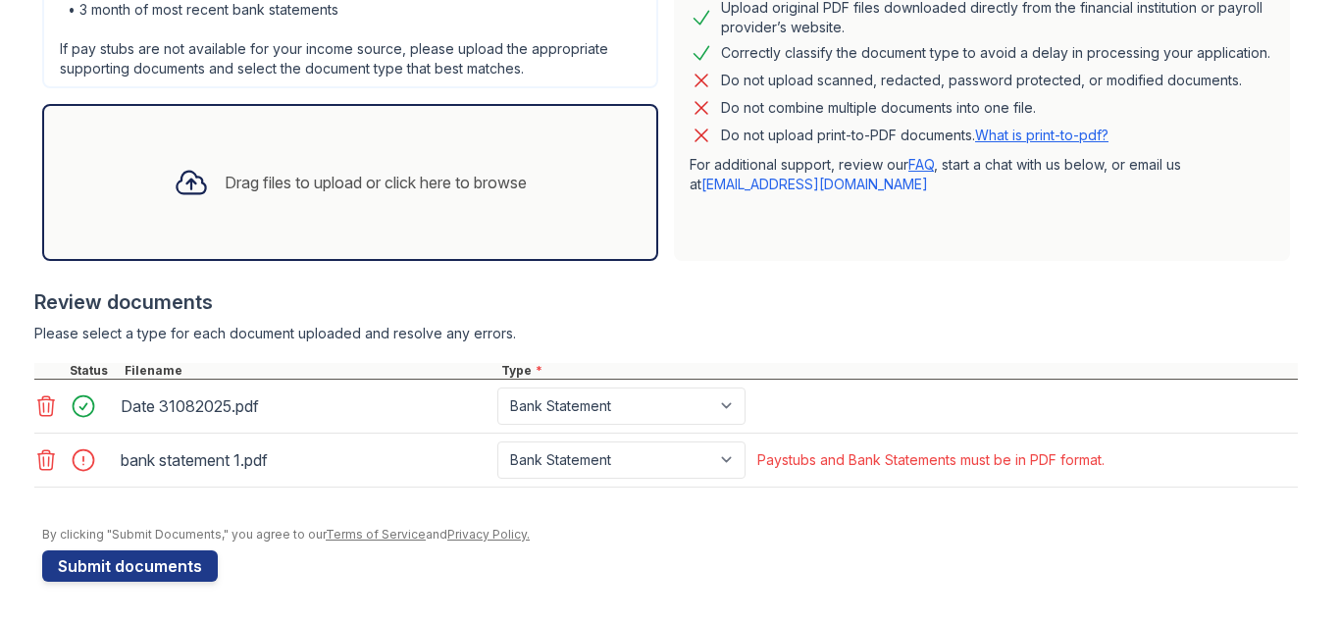
click at [47, 458] on icon at bounding box center [46, 460] width 24 height 24
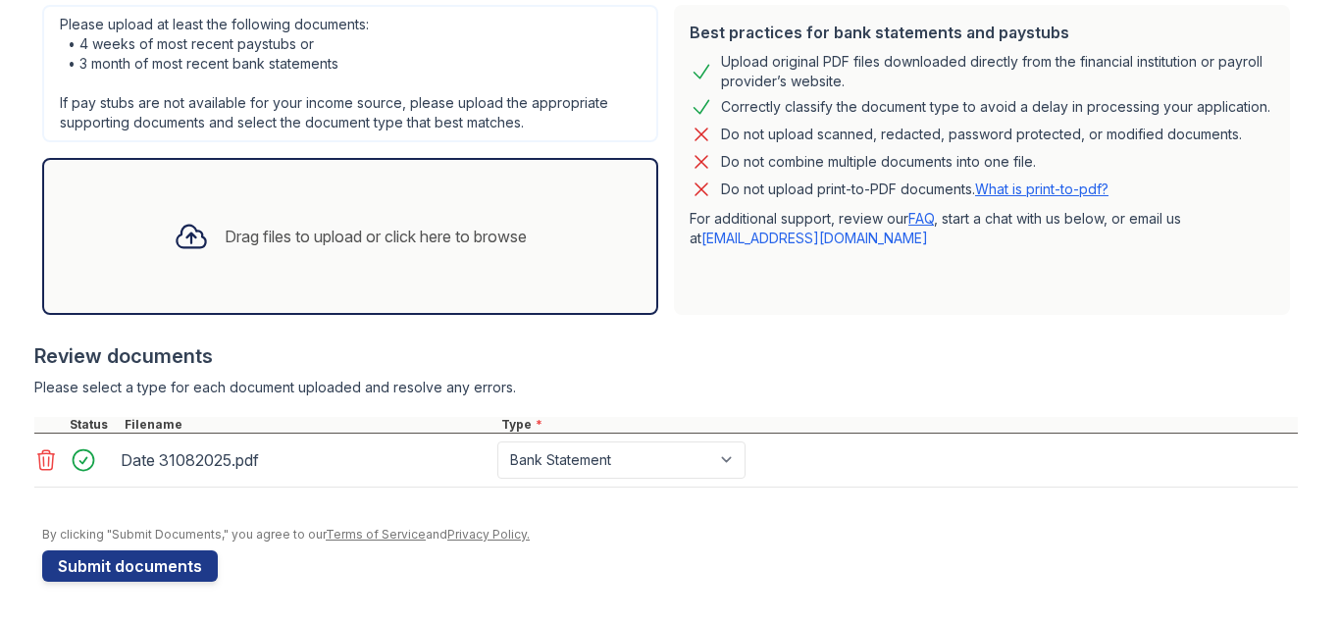
click at [329, 231] on div "Drag files to upload or click here to browse" at bounding box center [376, 237] width 302 height 24
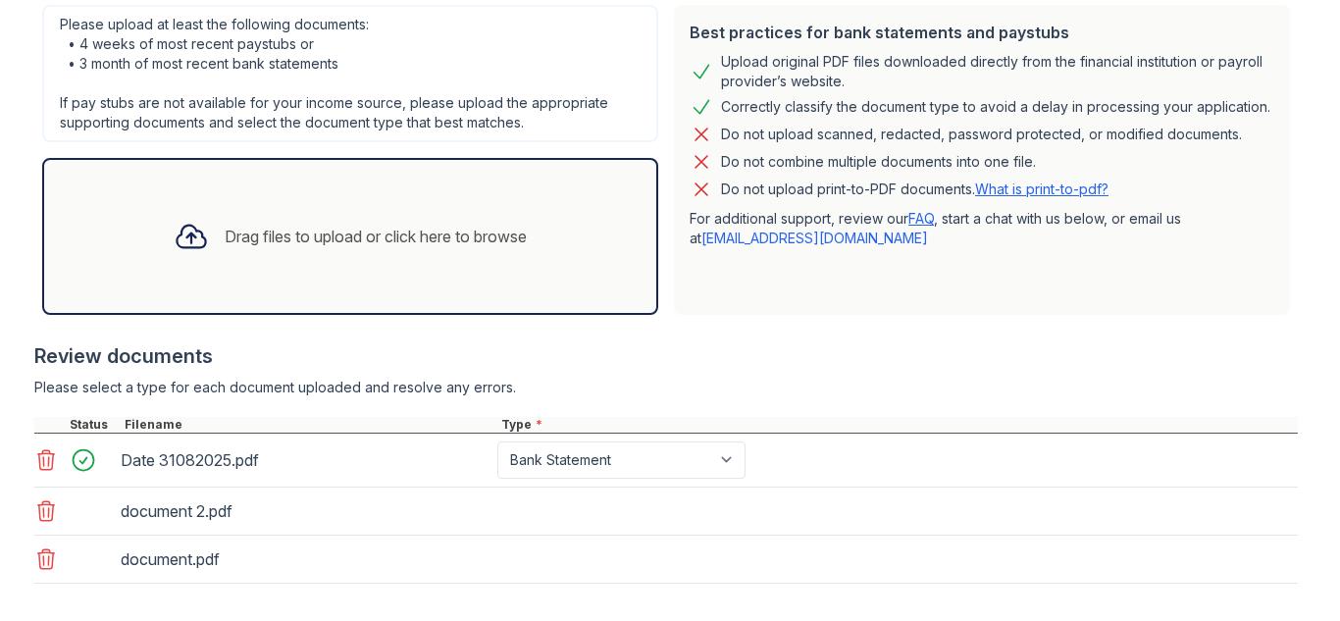
scroll to position [547, 0]
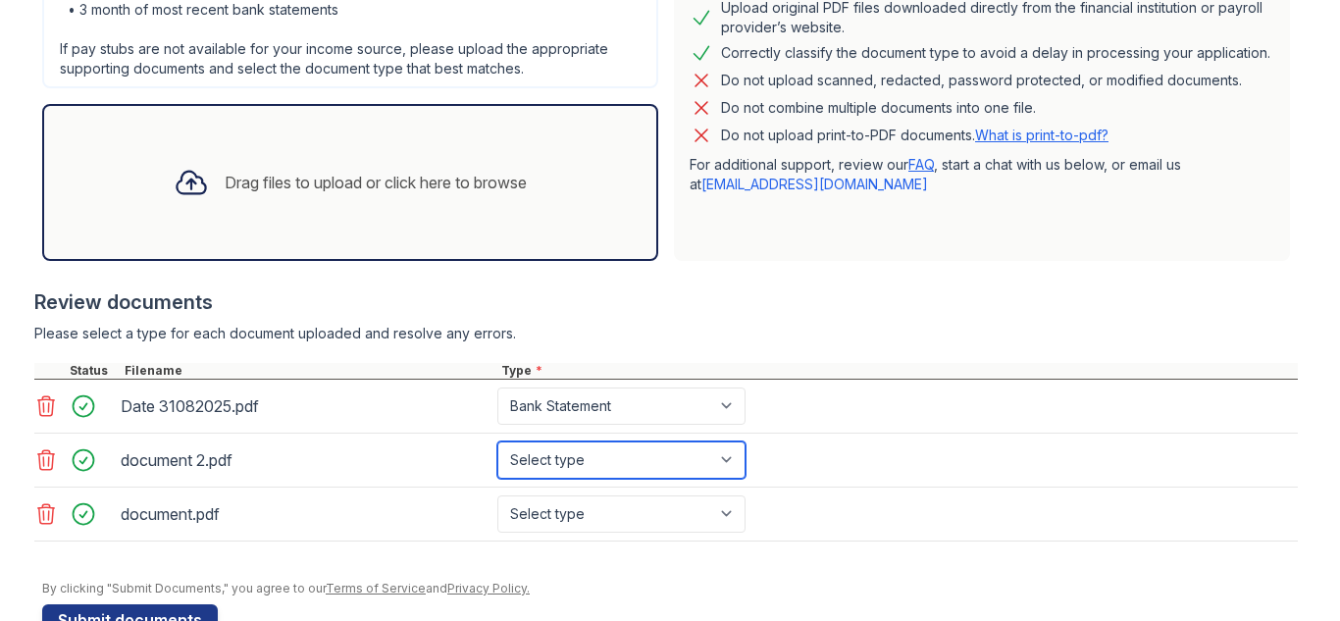
click at [736, 453] on select "Select type Paystub Bank Statement Offer Letter Tax Documents Benefit Award Let…" at bounding box center [621, 459] width 248 height 37
select select "bank_statement"
click at [497, 441] on select "Select type Paystub Bank Statement Offer Letter Tax Documents Benefit Award Let…" at bounding box center [621, 459] width 248 height 37
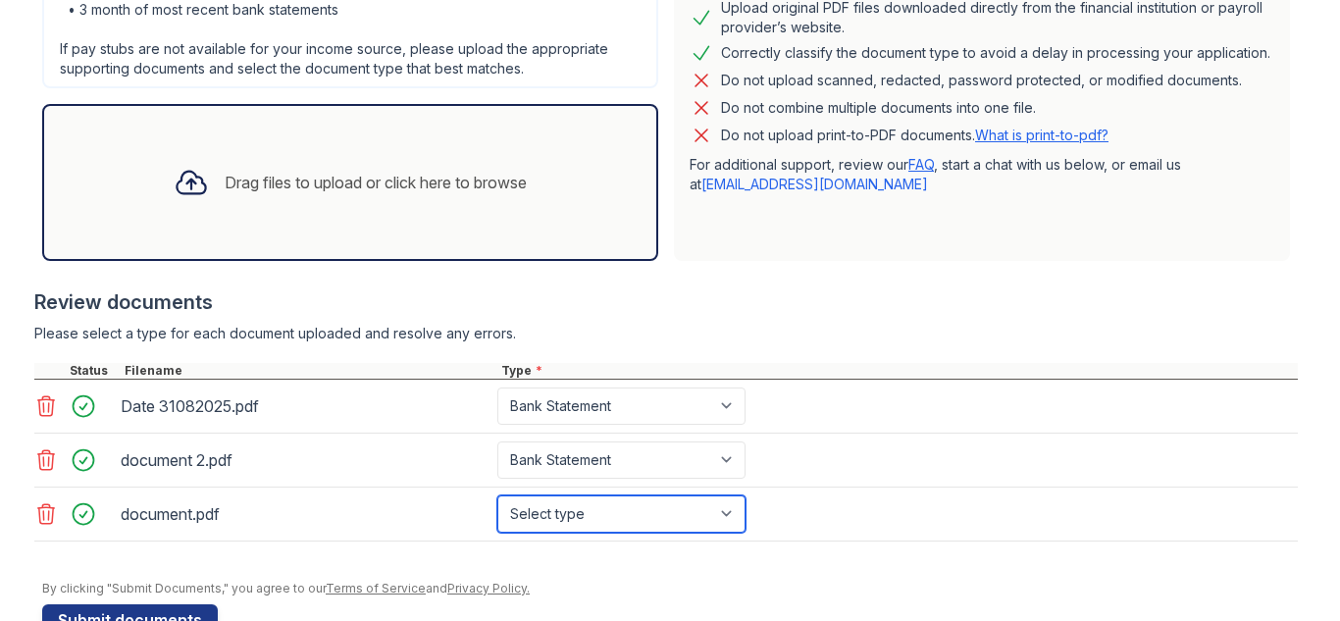
click at [733, 511] on select "Select type Paystub Bank Statement Offer Letter Tax Documents Benefit Award Let…" at bounding box center [621, 513] width 248 height 37
select select "bank_statement"
click at [497, 495] on select "Select type Paystub Bank Statement Offer Letter Tax Documents Benefit Award Let…" at bounding box center [621, 513] width 248 height 37
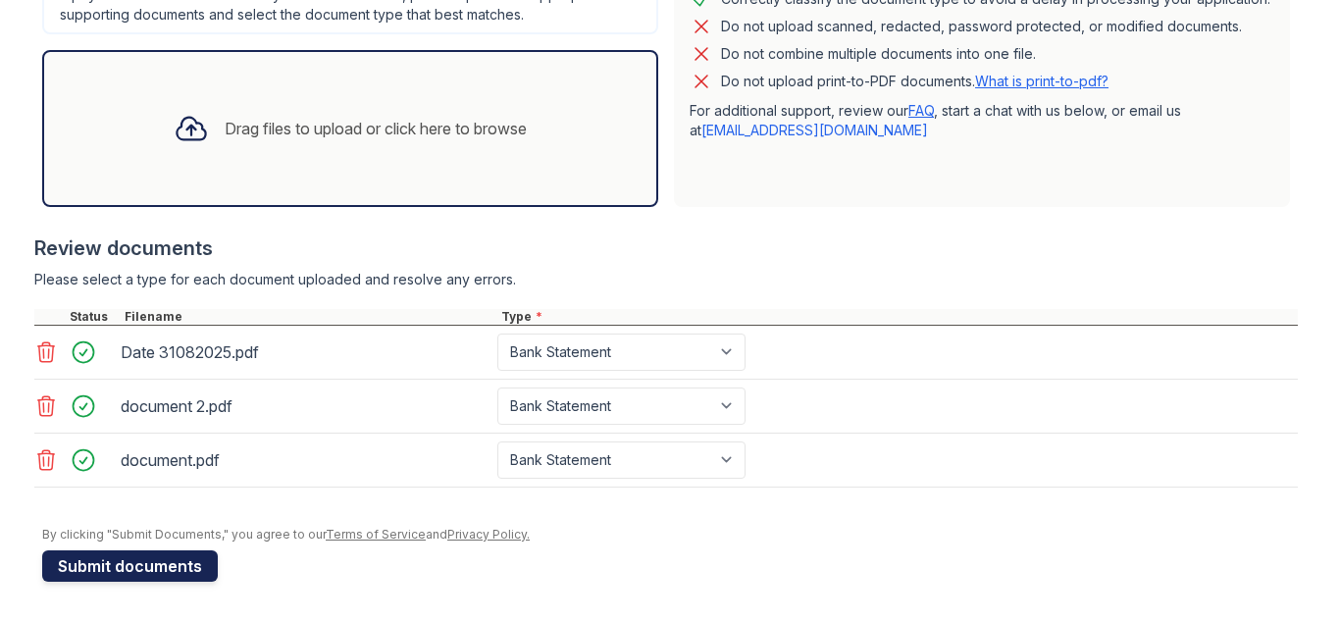
click at [200, 562] on button "Submit documents" at bounding box center [130, 565] width 176 height 31
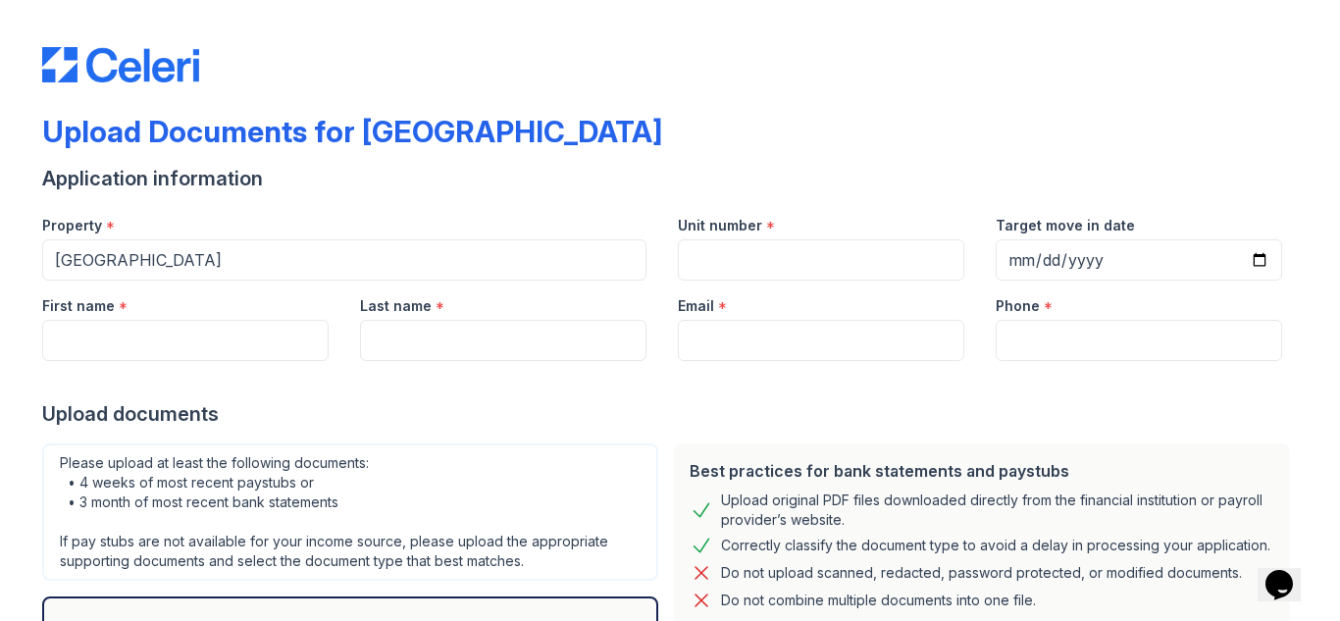
scroll to position [254, 0]
